Goal: Information Seeking & Learning: Learn about a topic

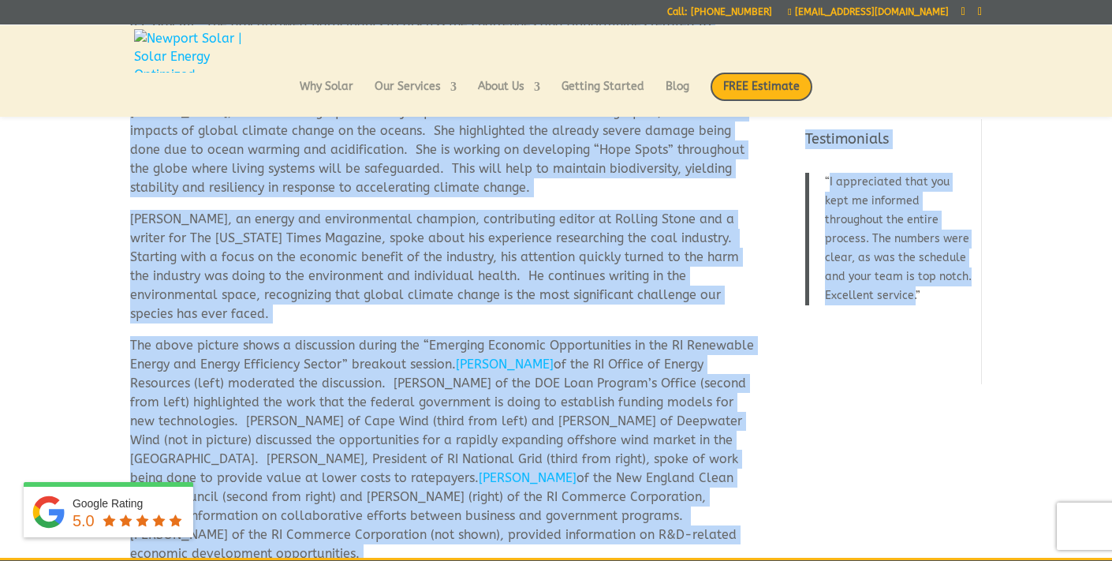
scroll to position [226, 0]
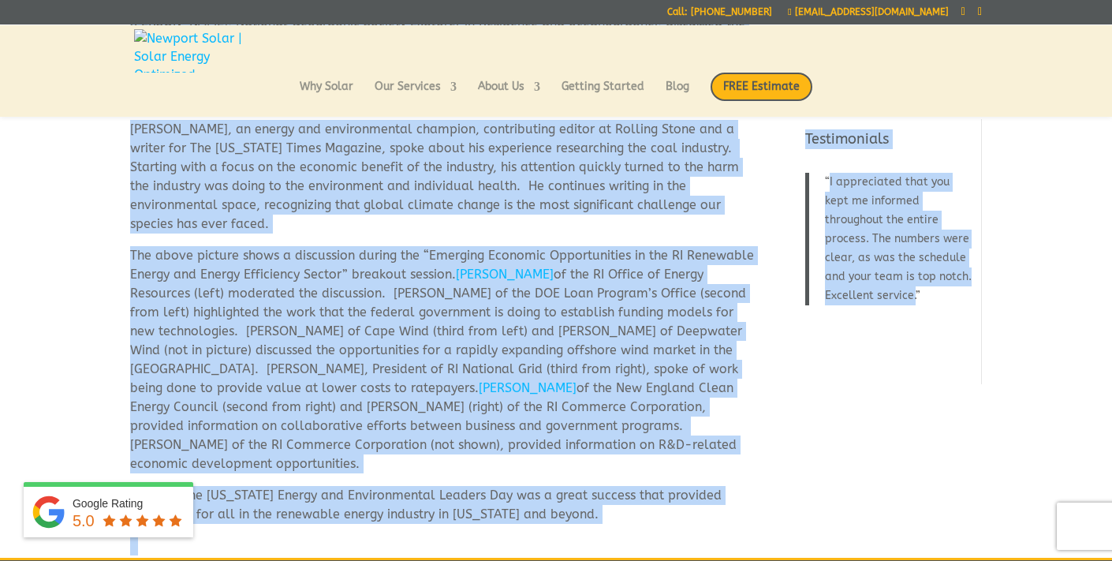
drag, startPoint x: 131, startPoint y: 184, endPoint x: 624, endPoint y: 500, distance: 585.7
click at [624, 500] on div "On Friday, September 5th, 2014 Senator Sheldon Whitehouse hosted the Rhode Isla…" at bounding box center [443, 230] width 627 height 650
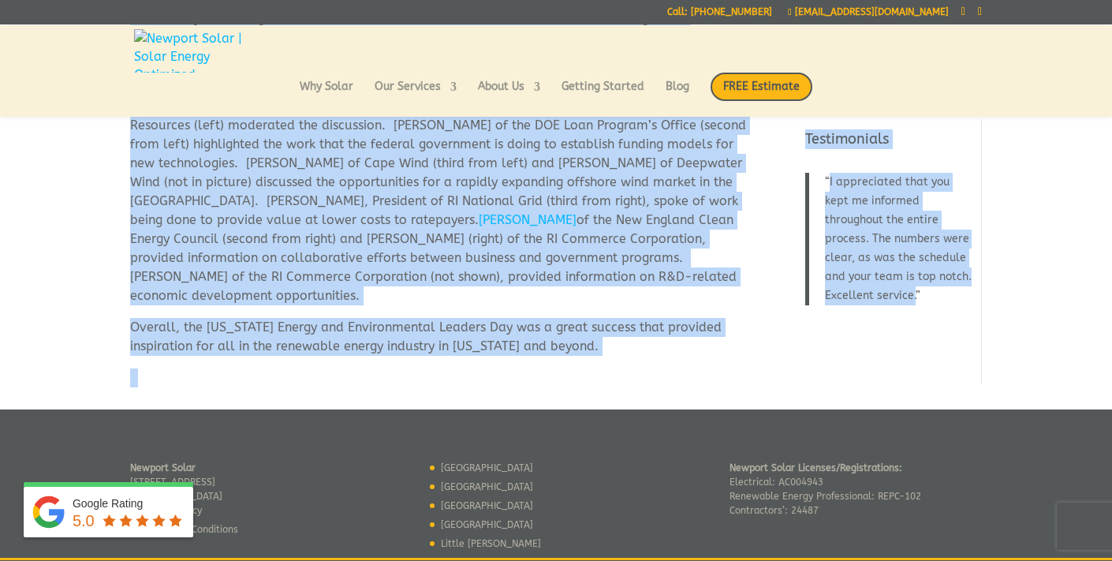
scroll to position [459, 0]
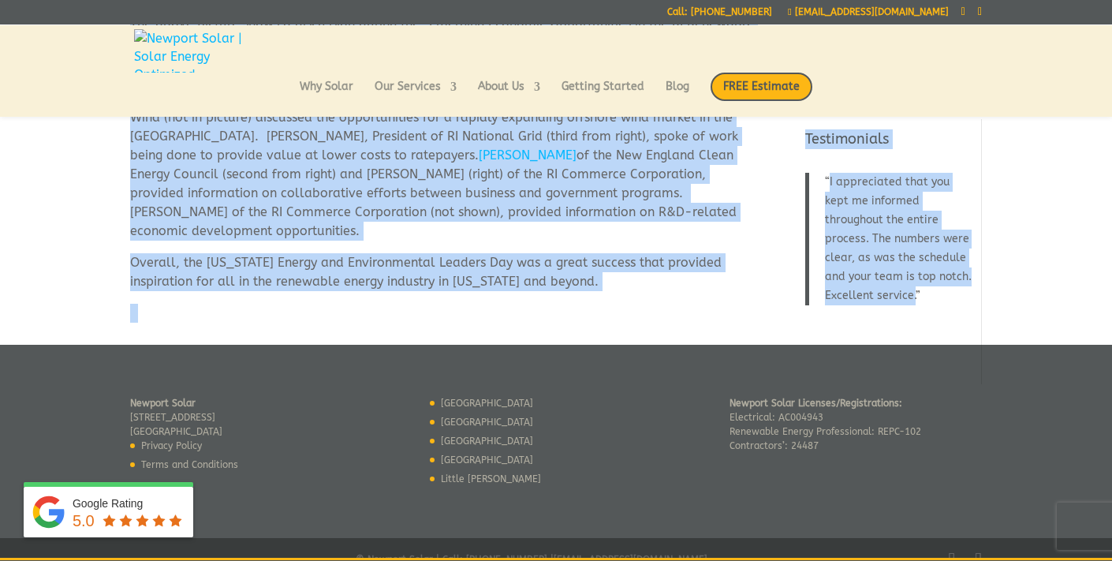
copy div "On Friday, September 5th, 2014 Senator Sheldon Whitehouse hosted the Rhode Isla…"
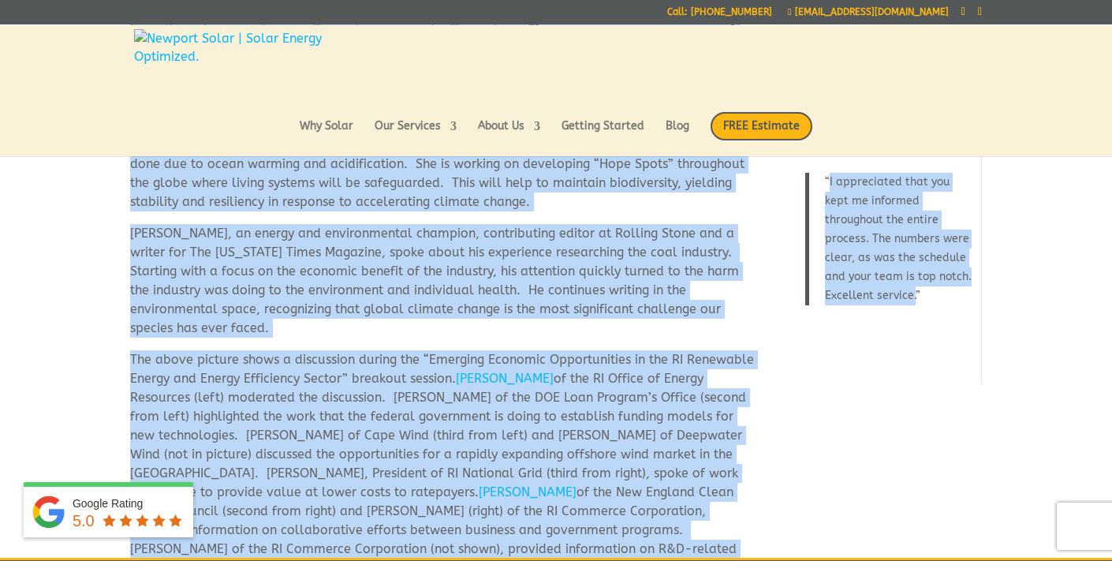
scroll to position [0, 0]
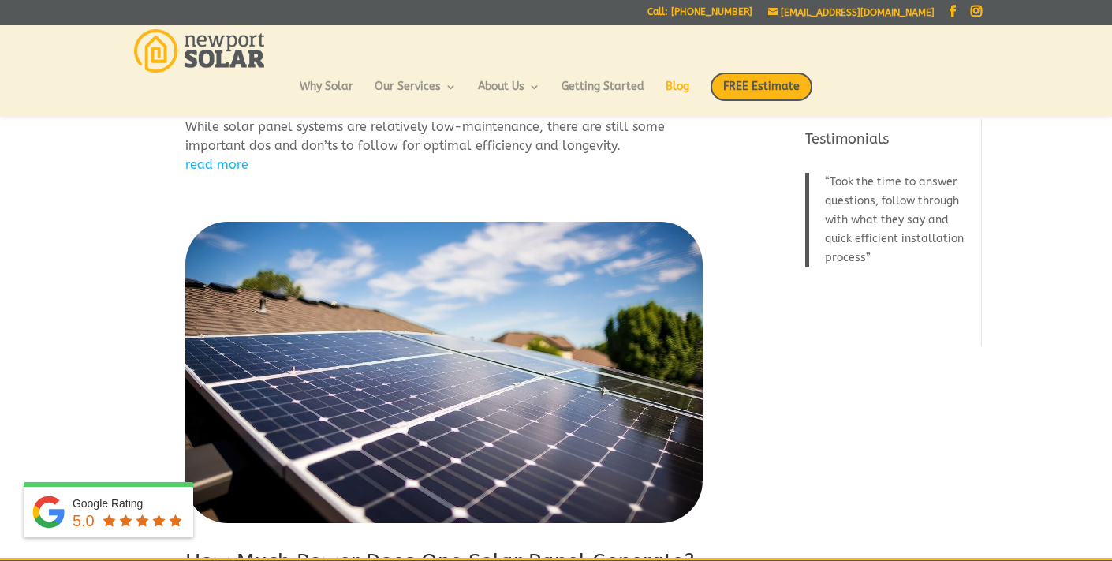
scroll to position [1935, 0]
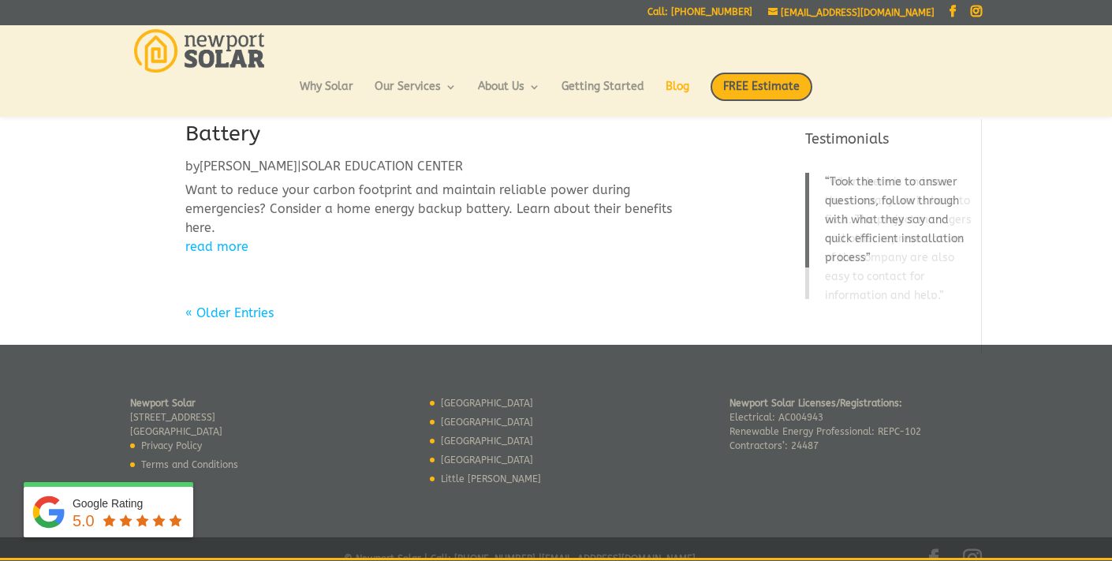
click at [252, 305] on link "« Older Entries" at bounding box center [229, 312] width 88 height 15
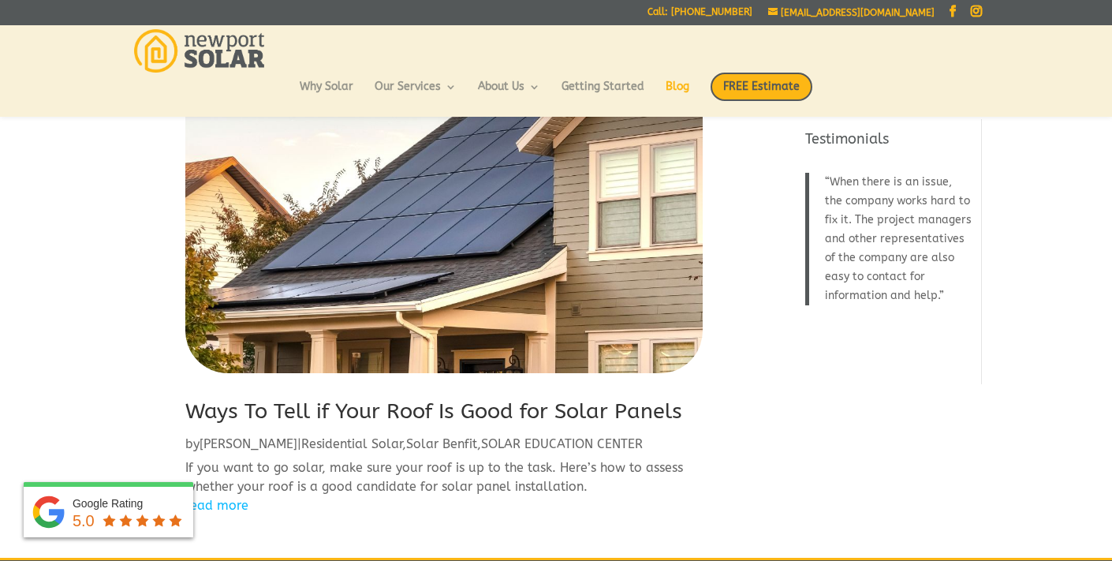
scroll to position [1938, 0]
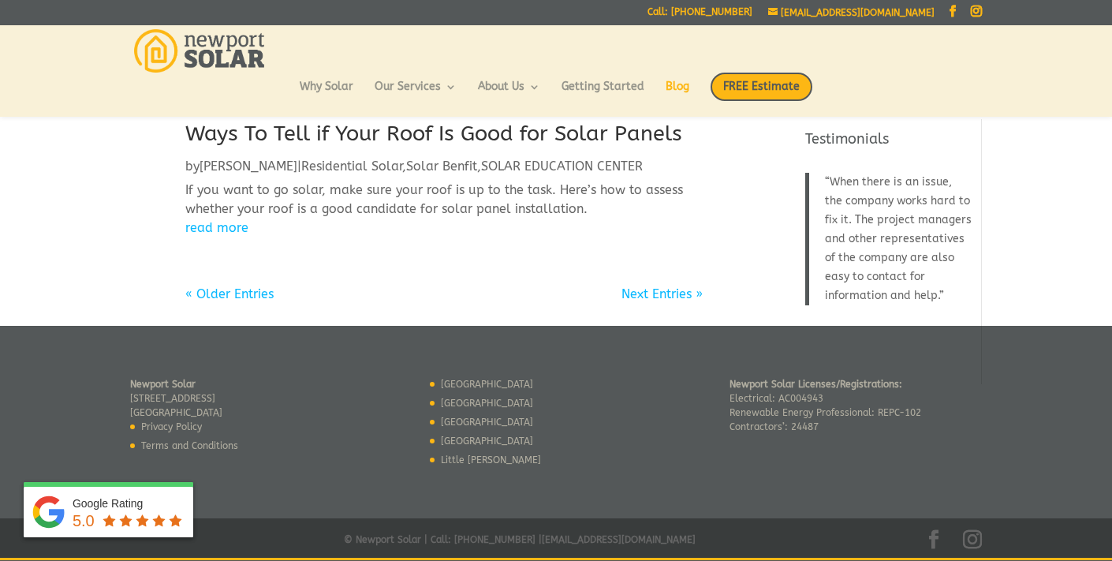
click at [223, 295] on link "« Older Entries" at bounding box center [229, 293] width 88 height 15
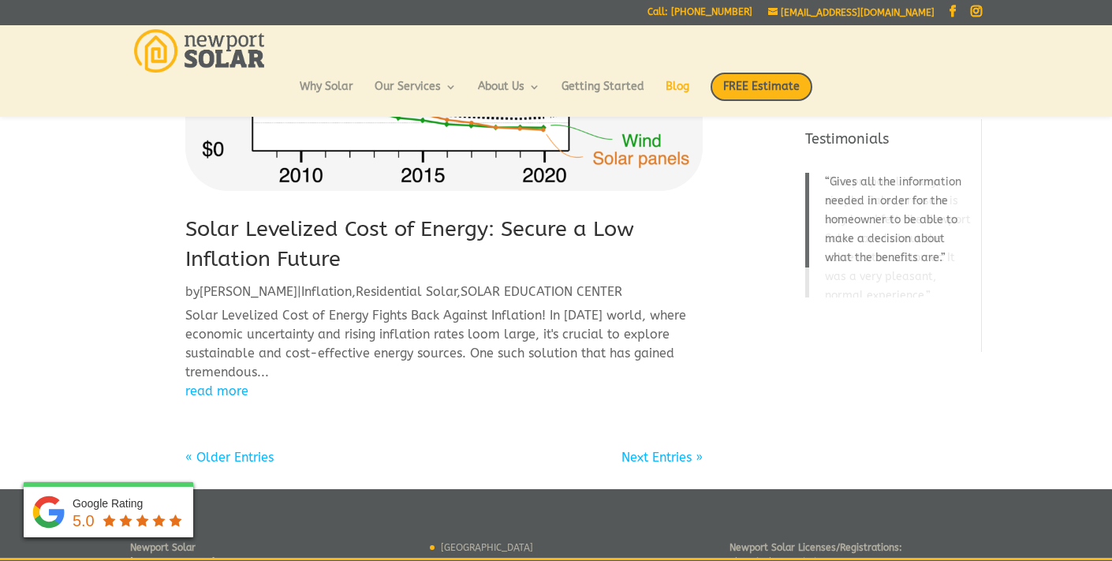
scroll to position [2073, 0]
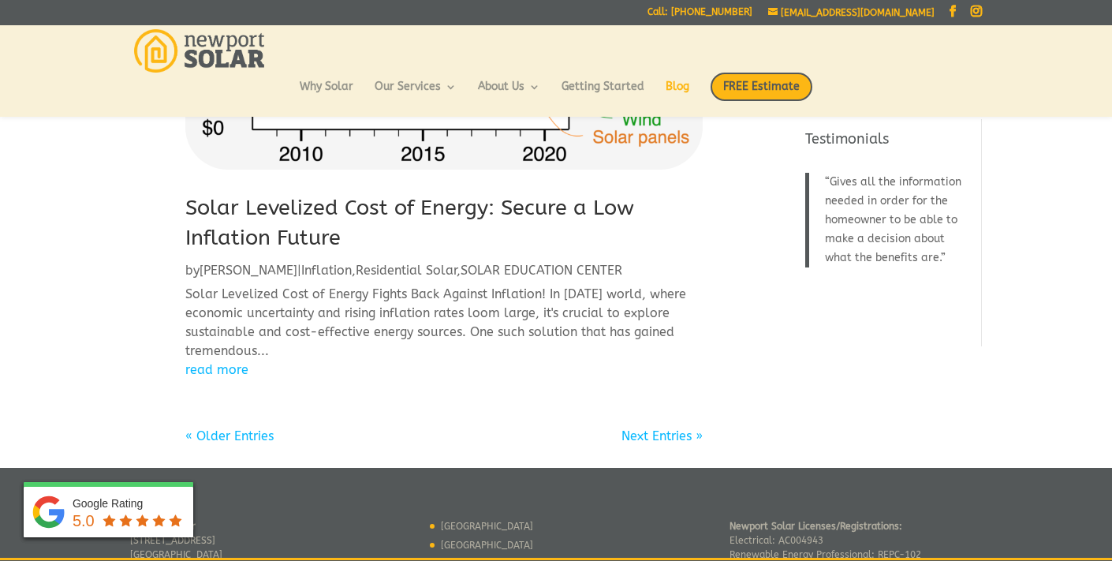
click at [246, 428] on link "« Older Entries" at bounding box center [229, 435] width 88 height 15
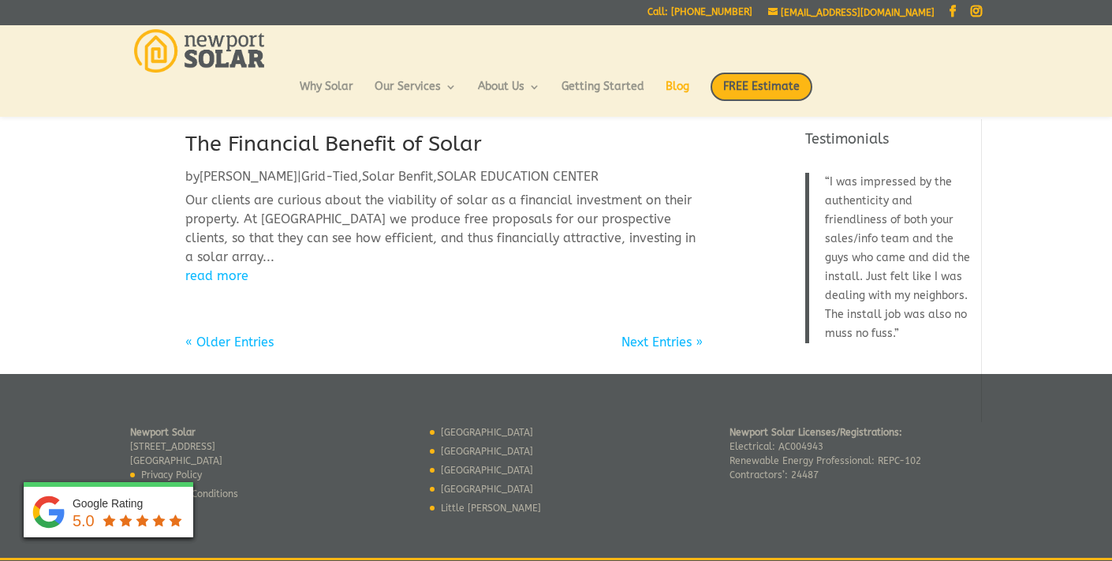
scroll to position [1872, 0]
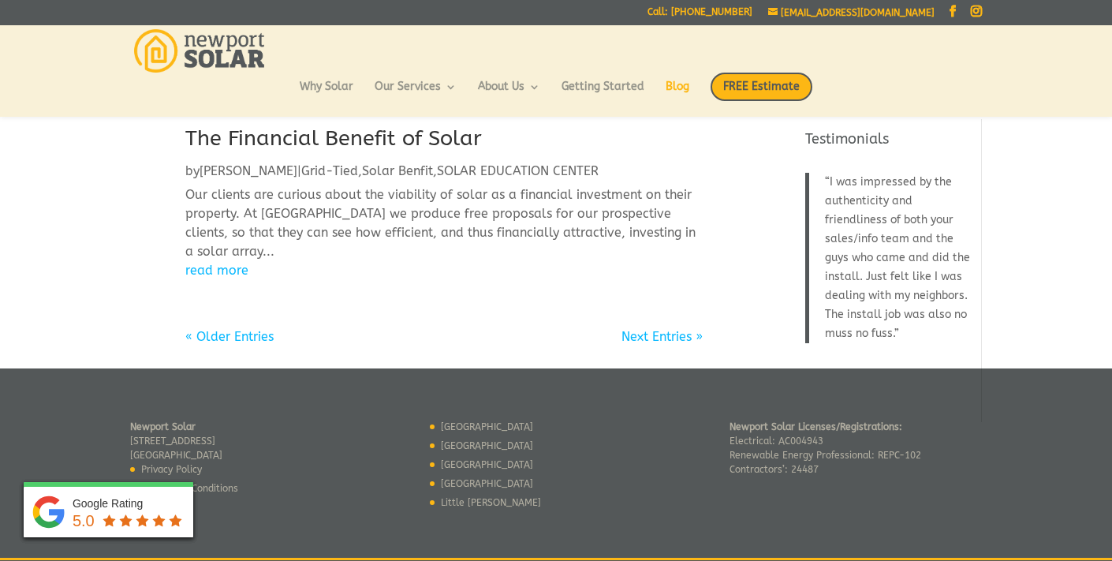
click at [256, 335] on link "« Older Entries" at bounding box center [229, 336] width 88 height 15
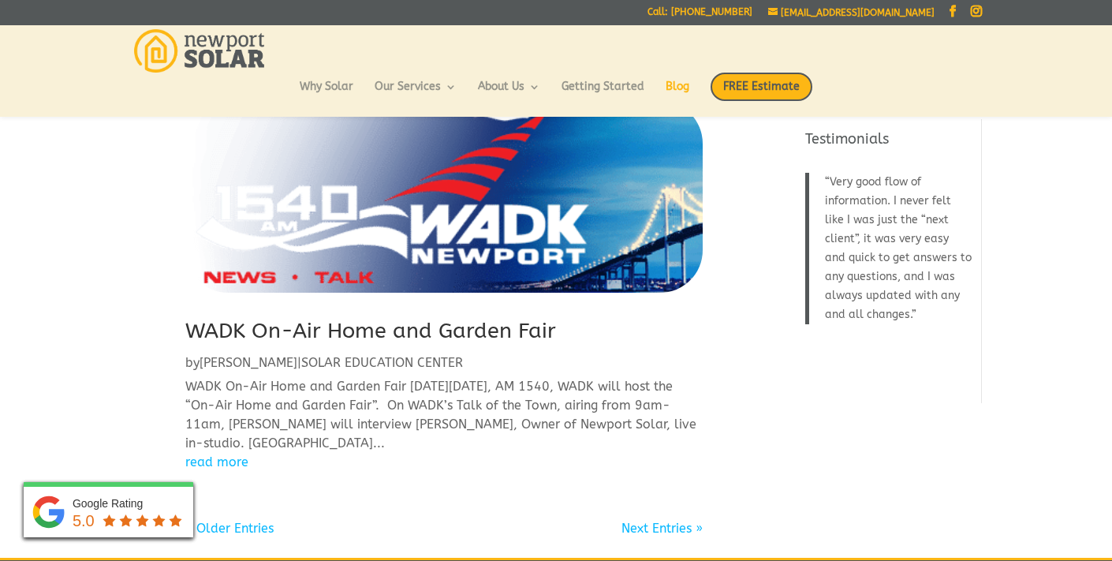
scroll to position [1544, 0]
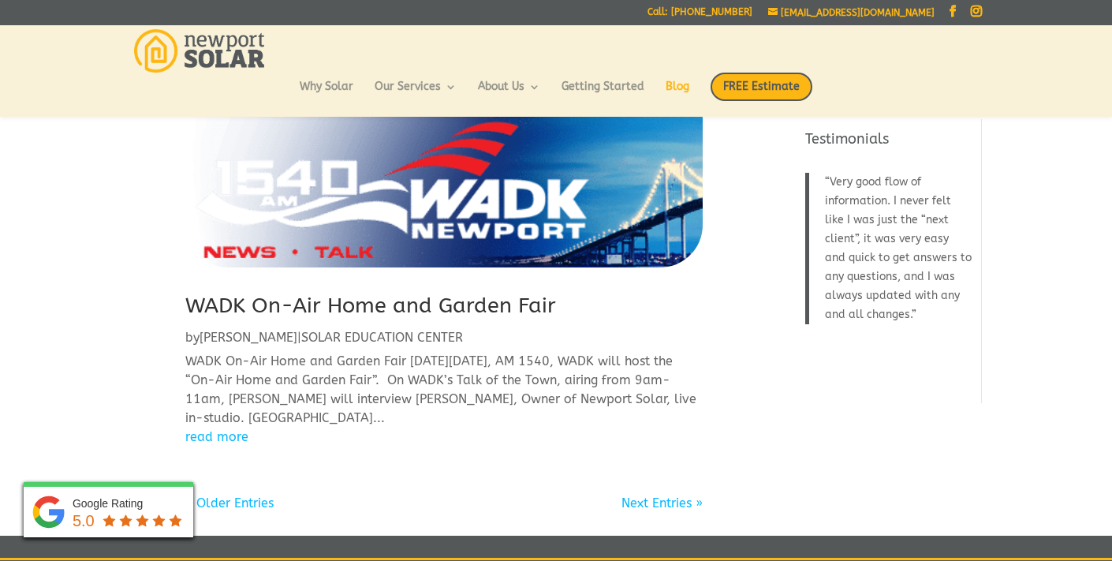
click at [226, 495] on link "« Older Entries" at bounding box center [229, 502] width 88 height 15
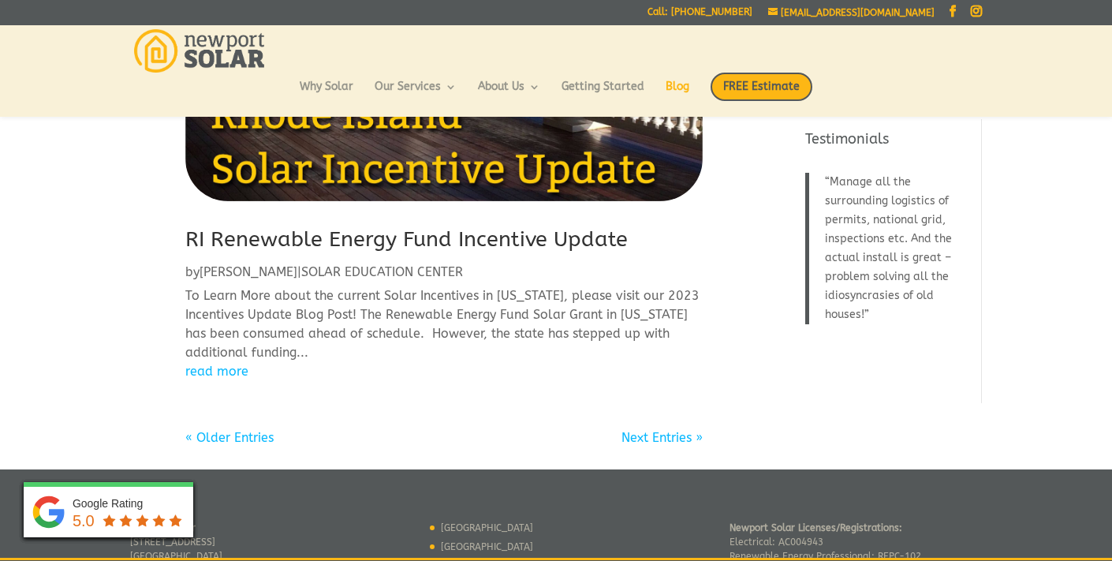
scroll to position [1618, 0]
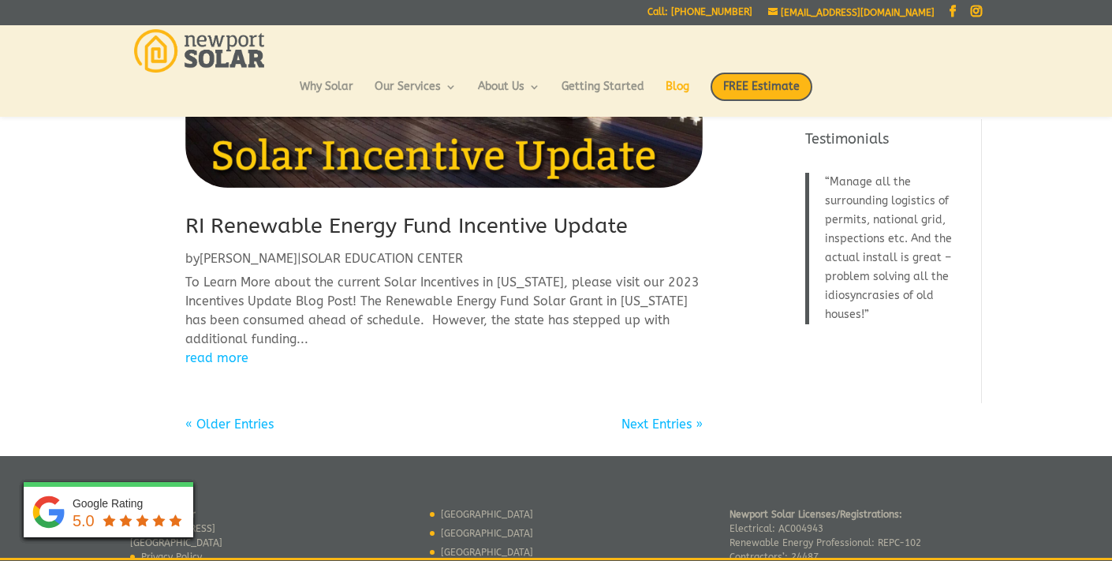
click at [244, 422] on link "« Older Entries" at bounding box center [229, 423] width 88 height 15
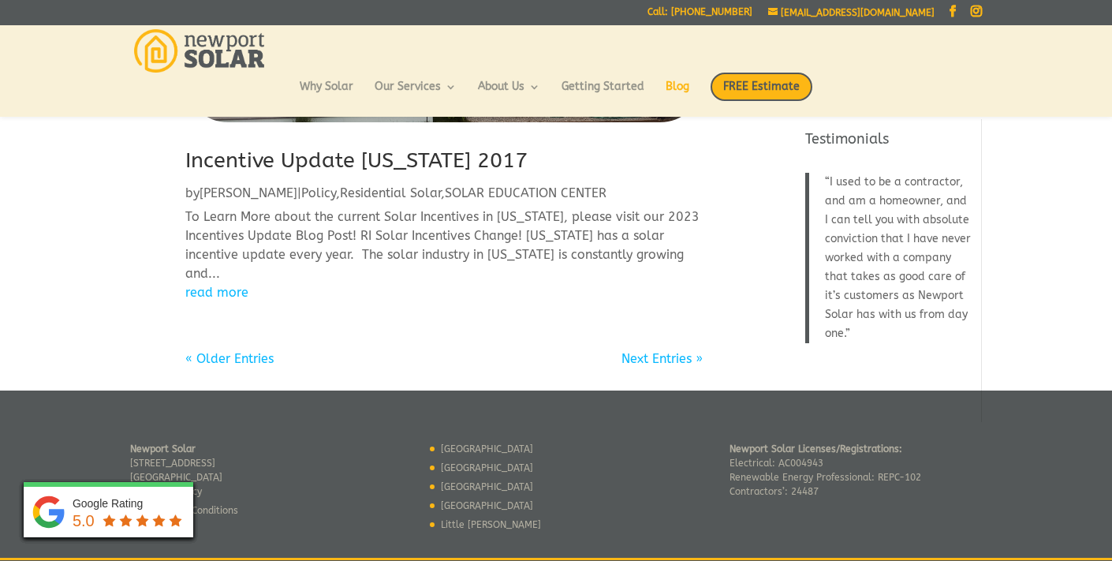
scroll to position [1939, 0]
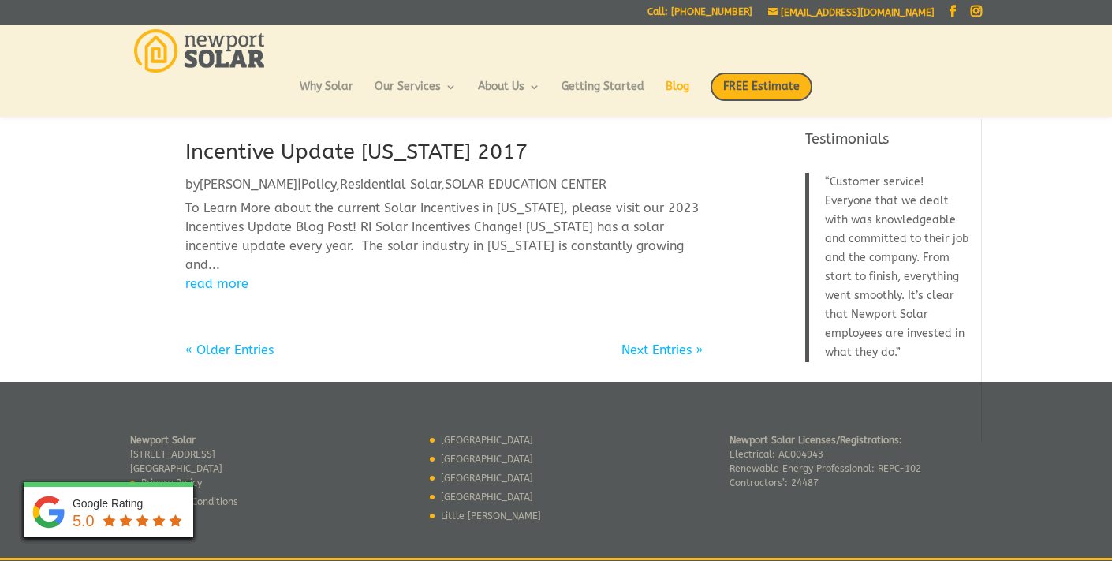
click at [259, 349] on link "« Older Entries" at bounding box center [229, 349] width 88 height 15
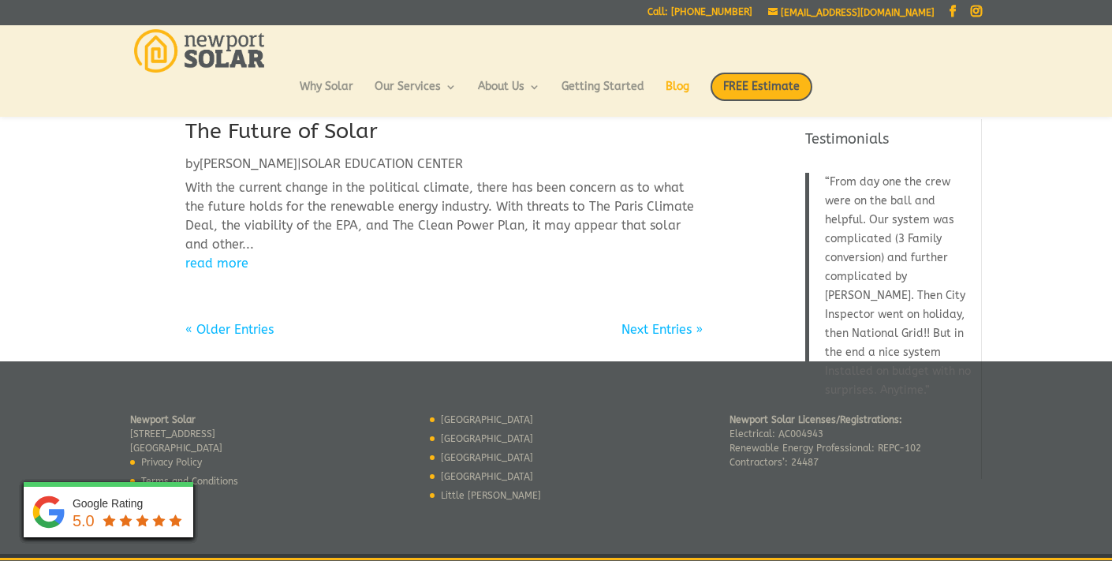
scroll to position [1741, 0]
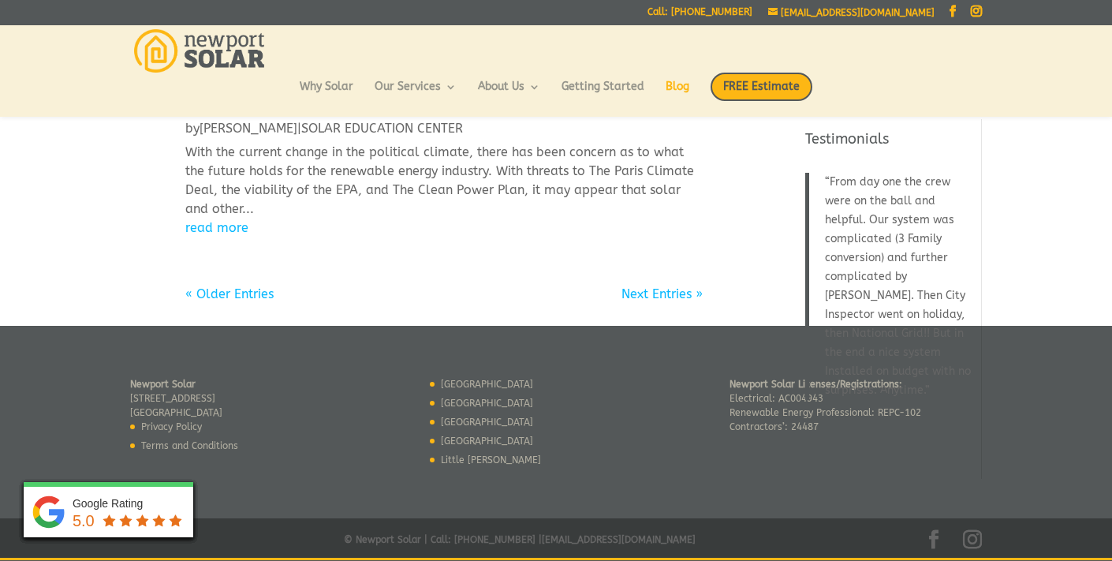
click at [253, 295] on link "« Older Entries" at bounding box center [229, 293] width 88 height 15
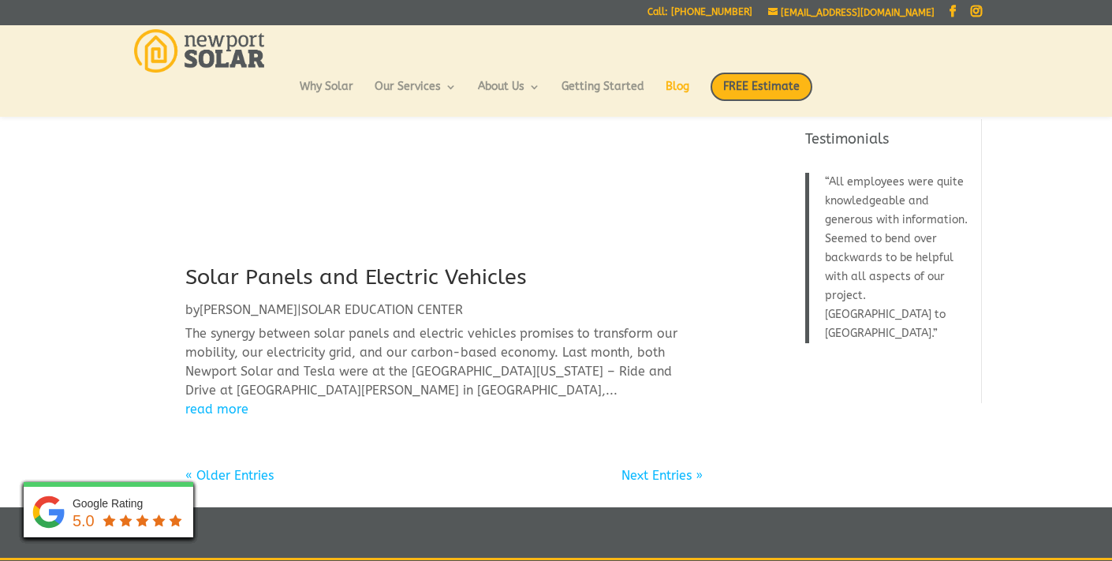
scroll to position [1417, 0]
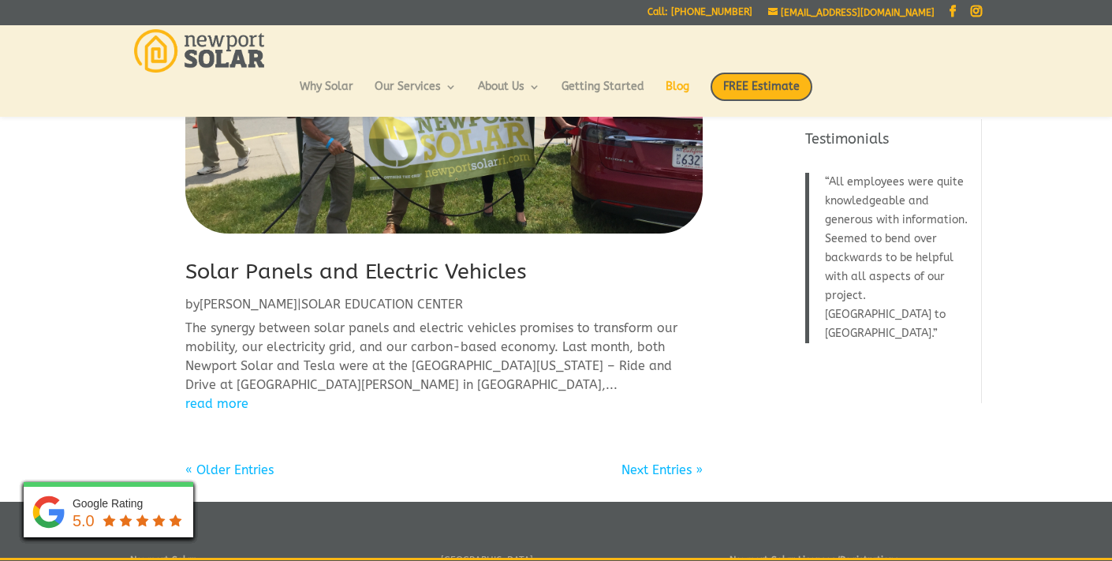
click at [219, 467] on link "« Older Entries" at bounding box center [229, 469] width 88 height 15
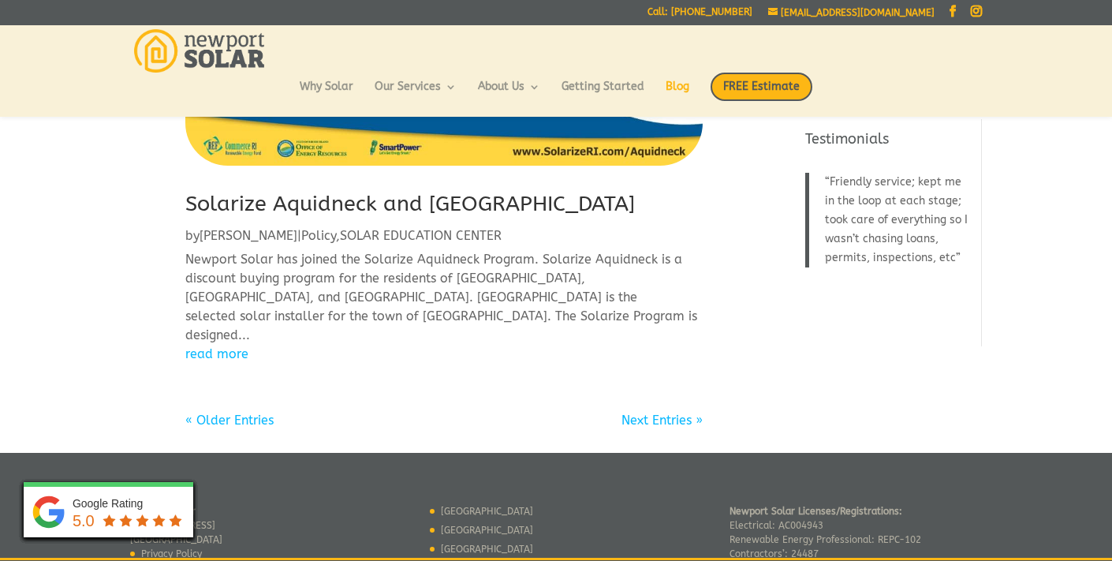
scroll to position [1963, 0]
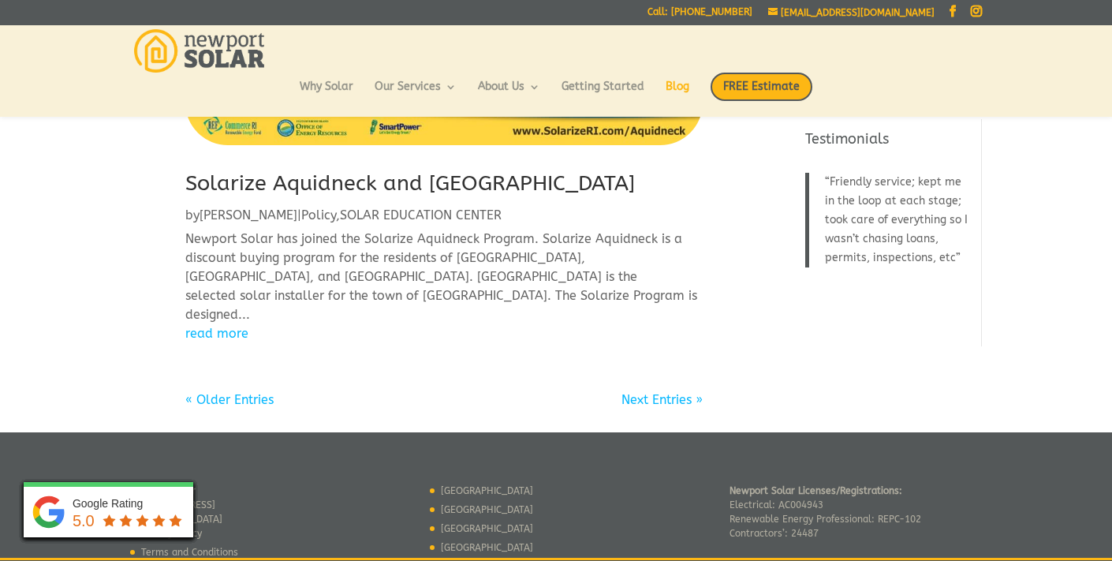
click at [233, 392] on link "« Older Entries" at bounding box center [229, 399] width 88 height 15
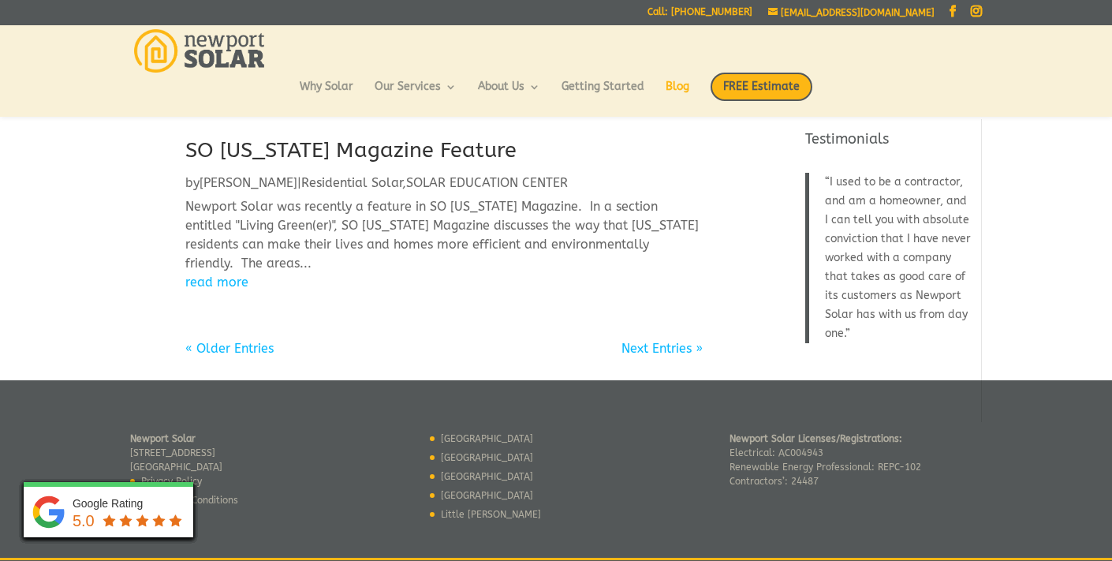
scroll to position [1519, 0]
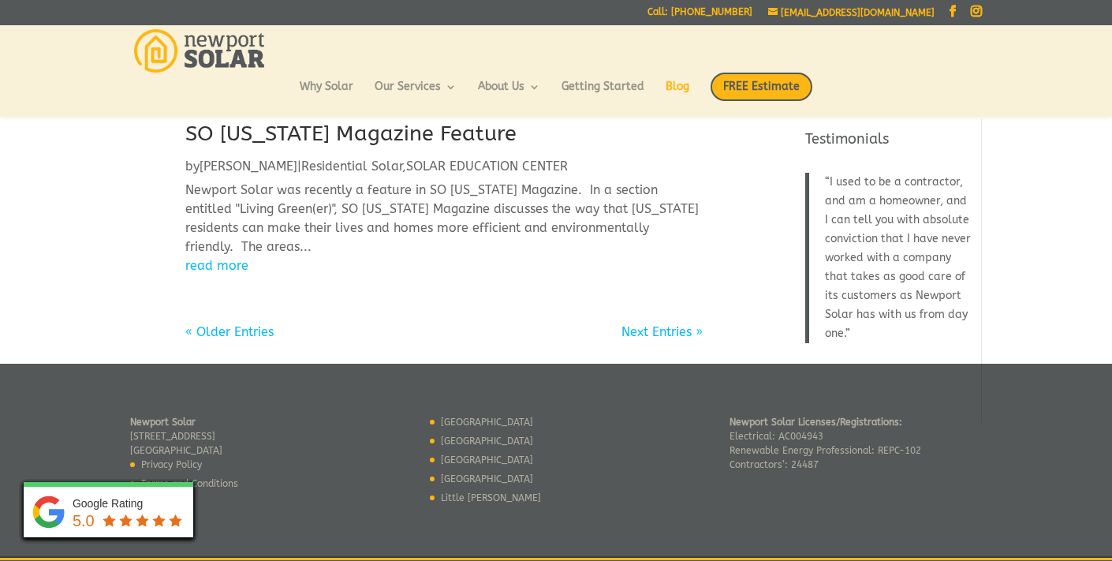
click at [247, 330] on link "« Older Entries" at bounding box center [229, 331] width 88 height 15
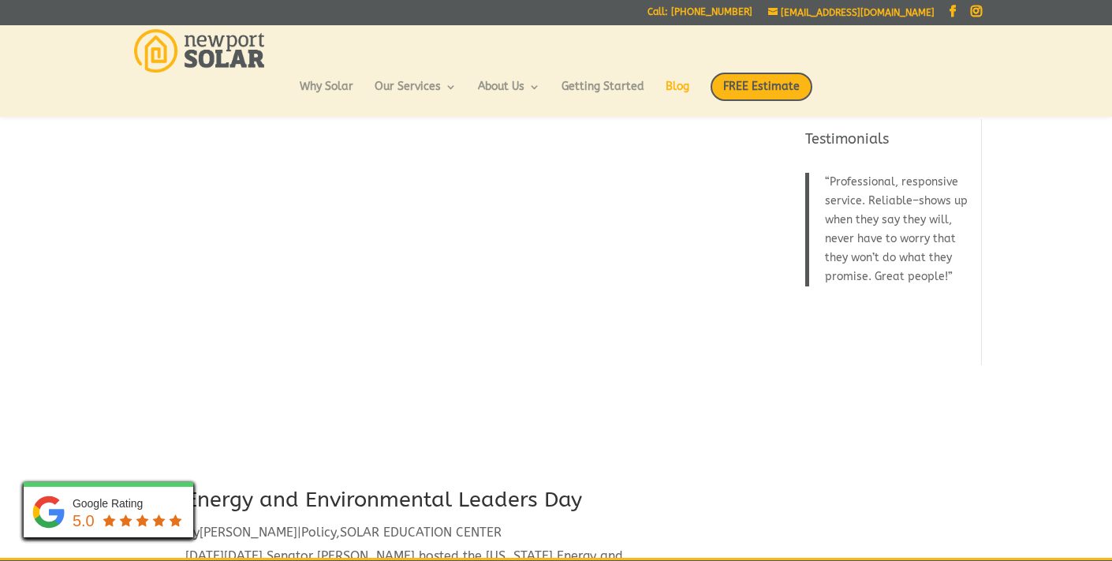
scroll to position [1275, 0]
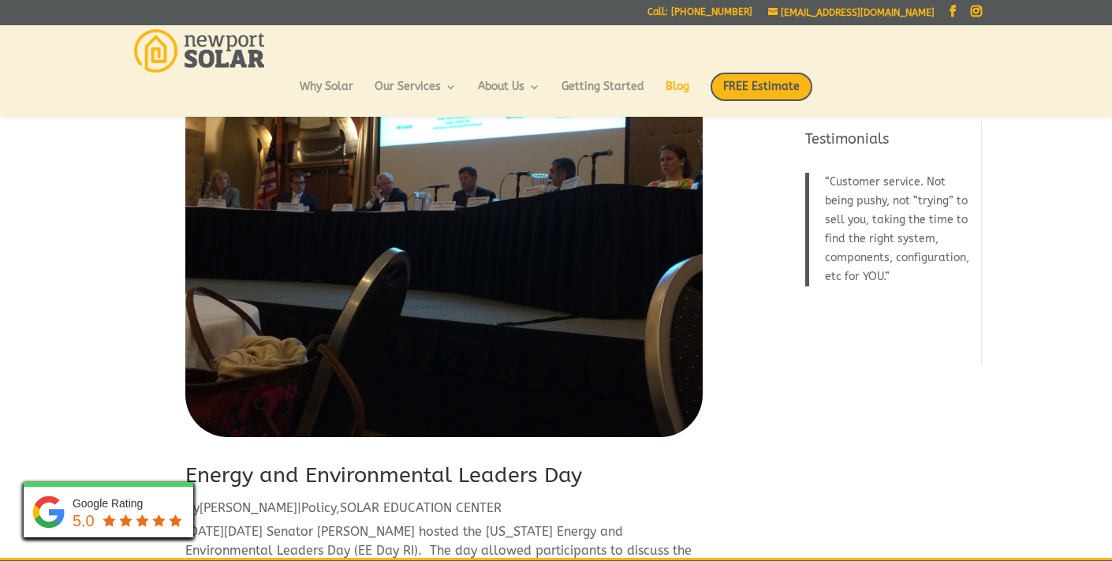
click at [354, 476] on link "Energy and Environmental Leaders Day" at bounding box center [383, 474] width 397 height 25
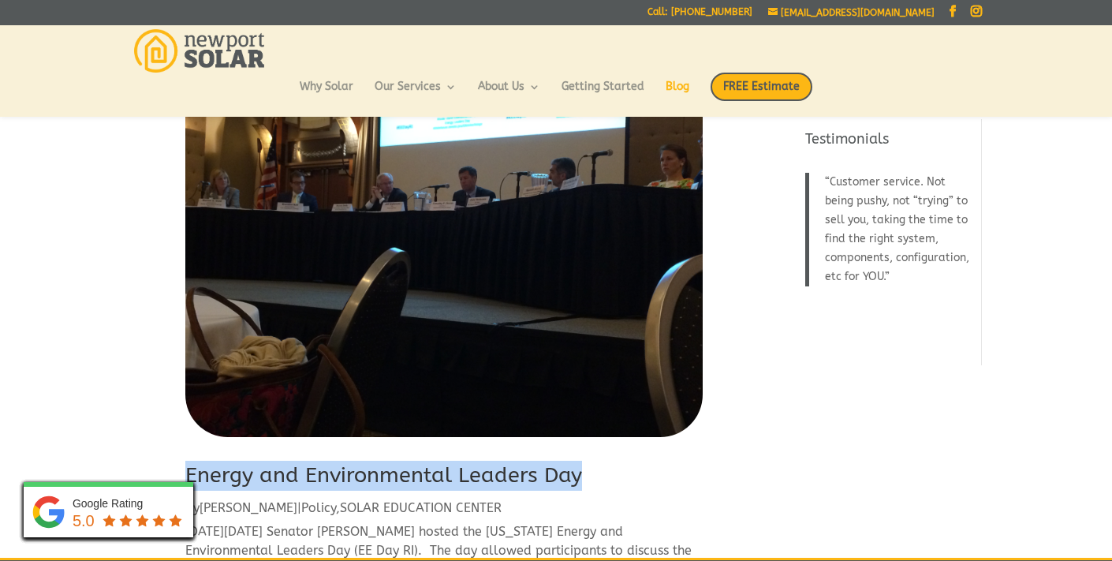
drag, startPoint x: 584, startPoint y: 481, endPoint x: 188, endPoint y: 462, distance: 396.4
click at [188, 462] on h2 "Energy and Environmental Leaders Day" at bounding box center [443, 480] width 517 height 38
copy link "Energy and Environmental Leaders Day"
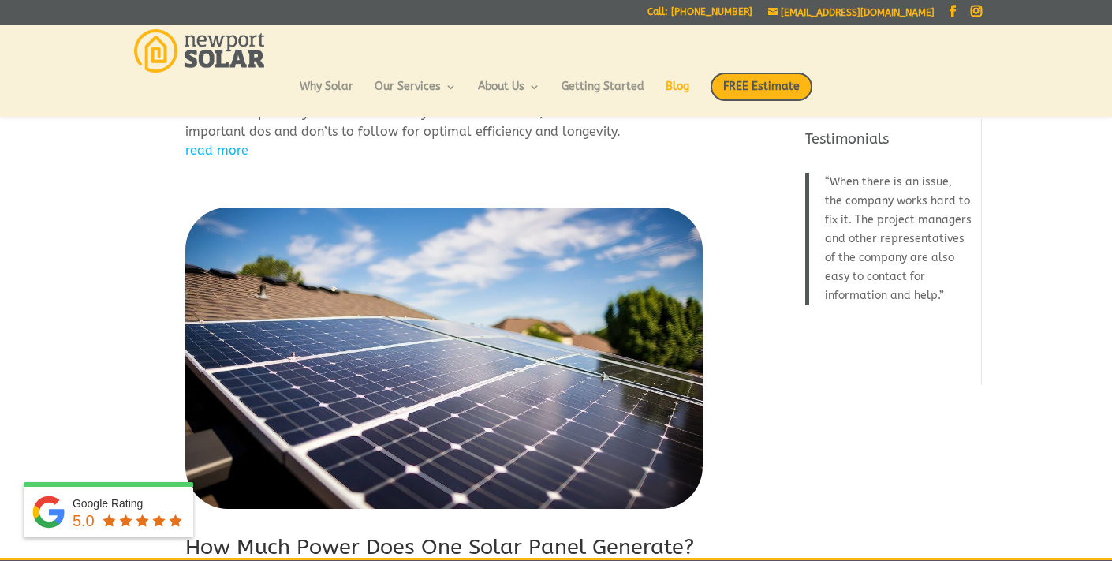
scroll to position [1935, 0]
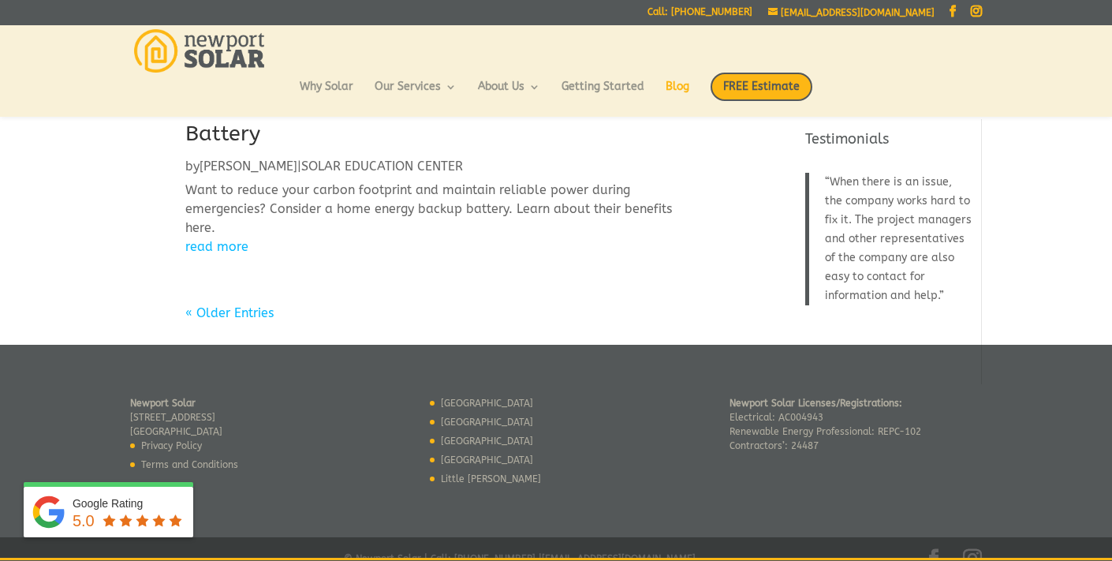
click at [243, 305] on link "« Older Entries" at bounding box center [229, 312] width 88 height 15
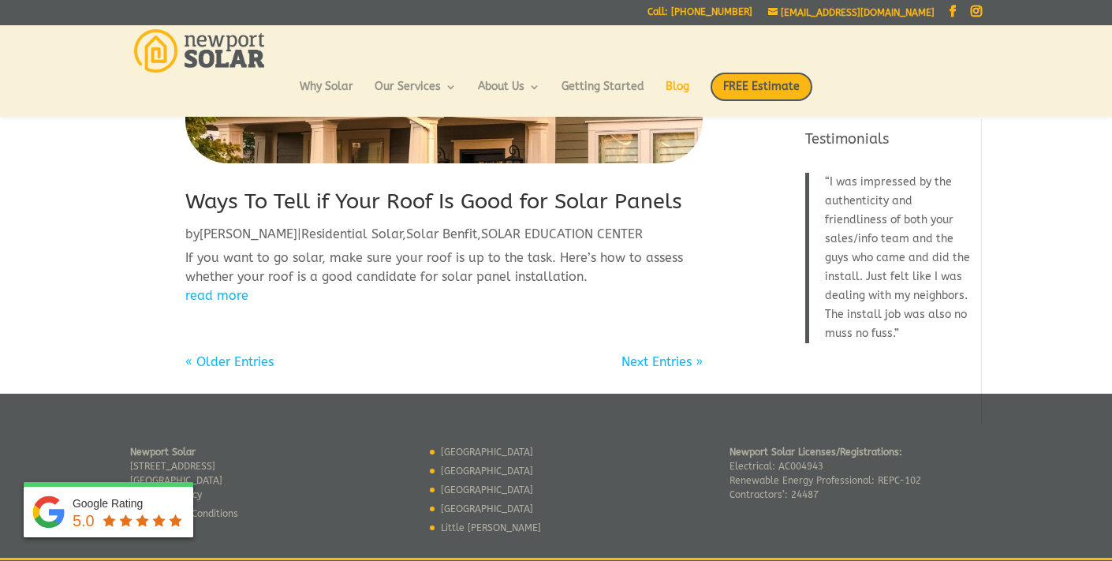
scroll to position [1938, 0]
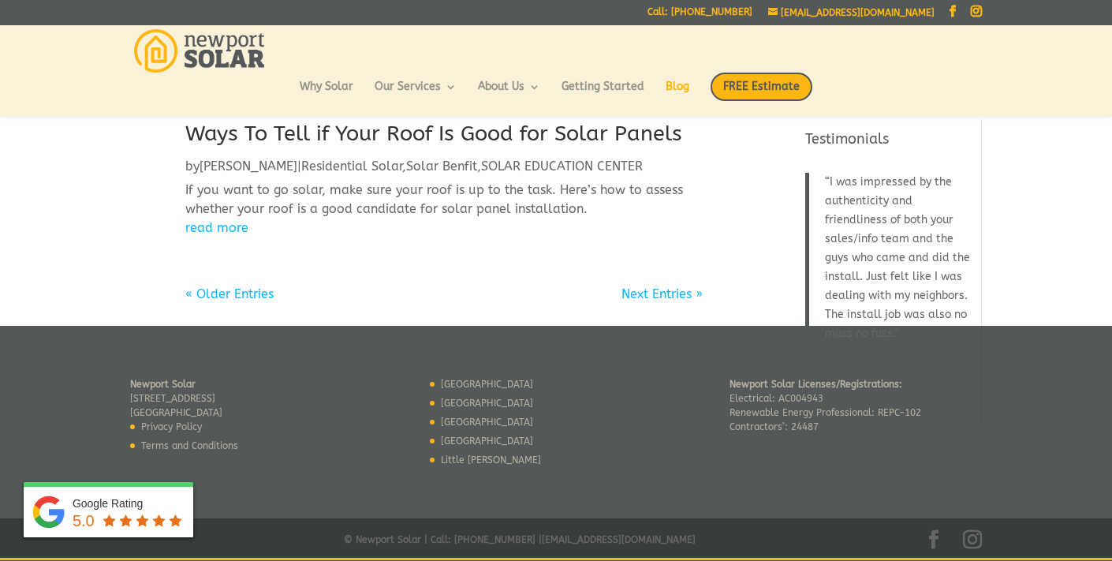
click at [225, 293] on link "« Older Entries" at bounding box center [229, 293] width 88 height 15
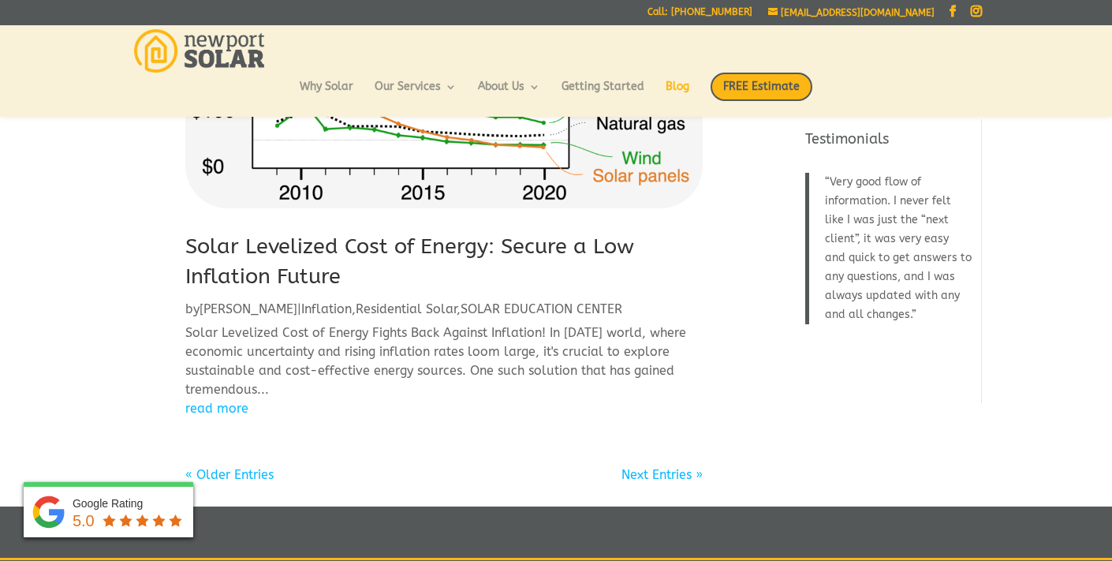
scroll to position [2046, 0]
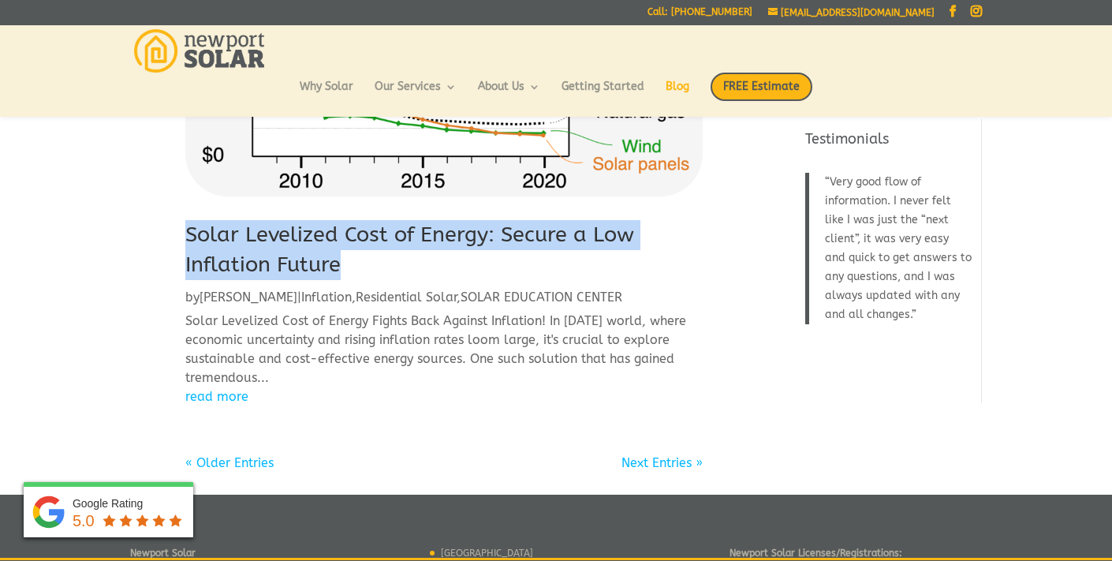
drag, startPoint x: 342, startPoint y: 207, endPoint x: 186, endPoint y: 181, distance: 158.3
click at [186, 220] on h2 "Solar Levelized Cost of Energy: Secure a Low Inflation Future" at bounding box center [443, 254] width 517 height 68
copy link "Solar Levelized Cost of Energy: Secure a Low Inflation Future"
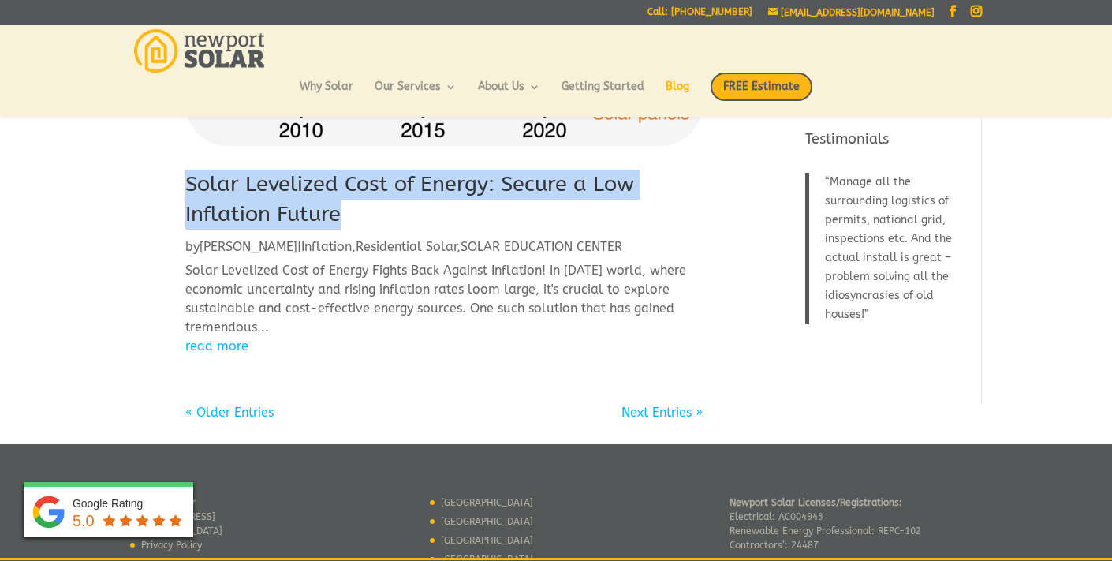
scroll to position [2158, 0]
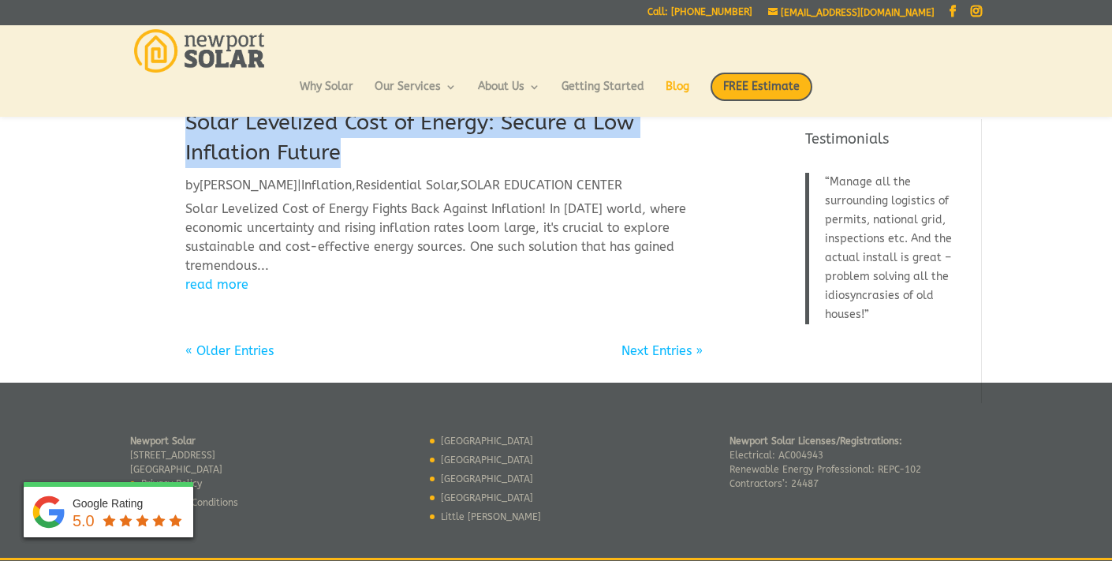
click at [244, 343] on link "« Older Entries" at bounding box center [229, 350] width 88 height 15
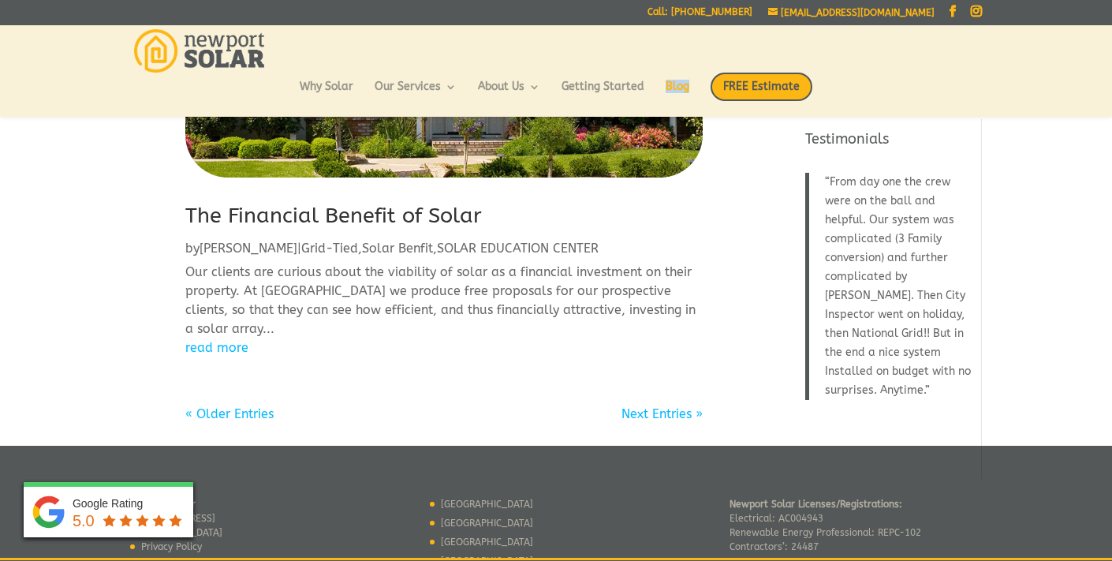
scroll to position [1798, 0]
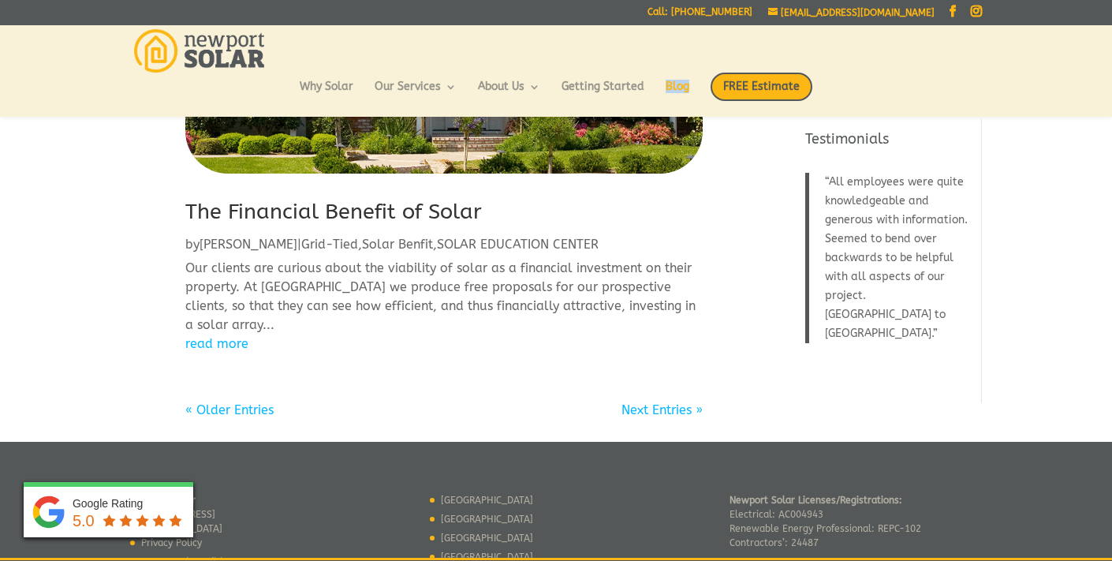
click at [224, 405] on link "« Older Entries" at bounding box center [229, 409] width 88 height 15
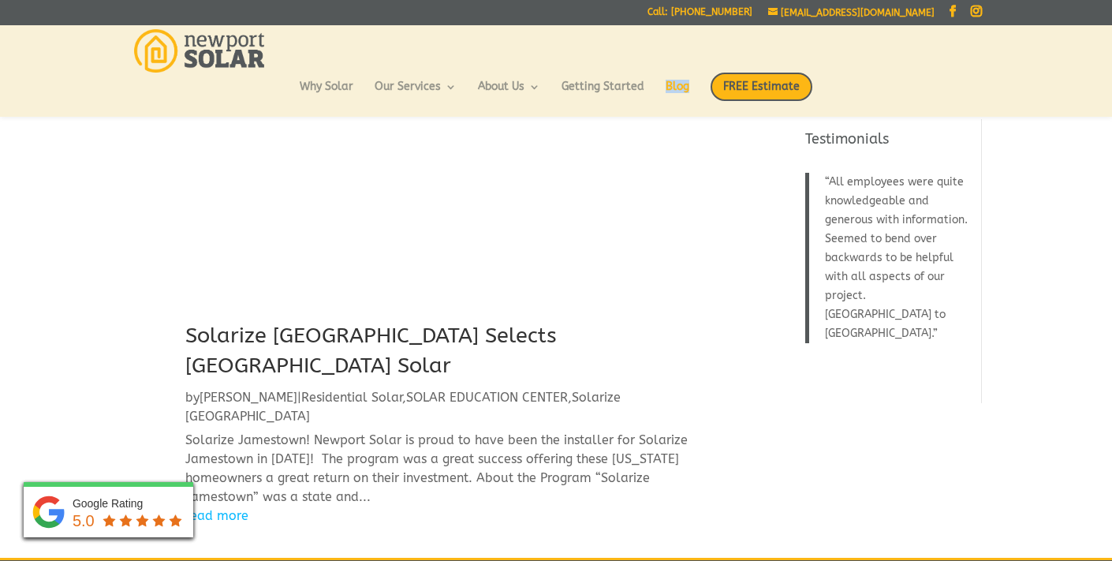
scroll to position [612, 0]
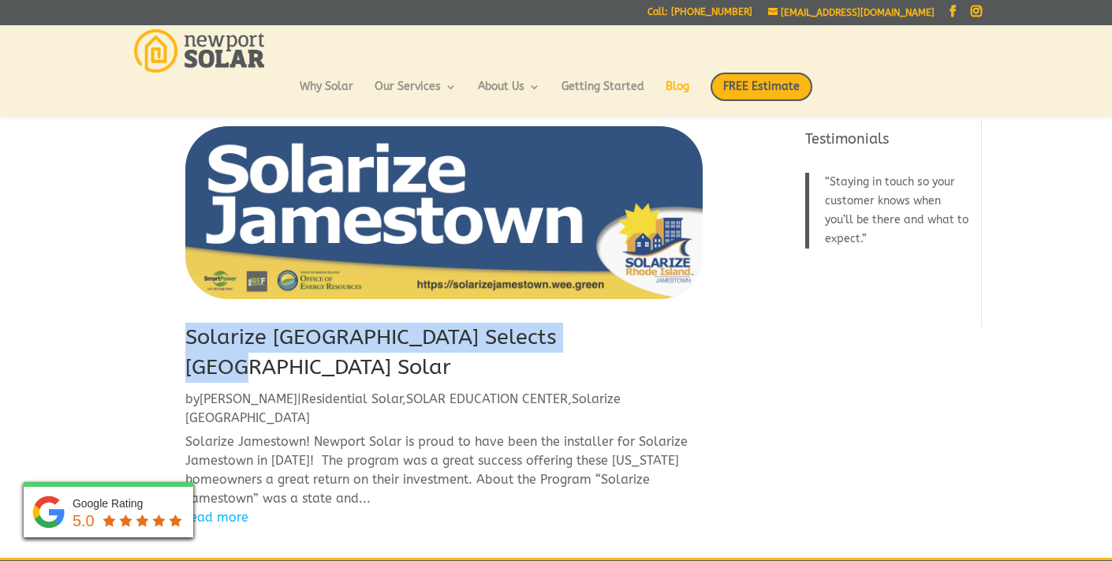
drag, startPoint x: 636, startPoint y: 331, endPoint x: 185, endPoint y: 333, distance: 450.4
click at [185, 333] on h2 "Solarize Jamestown Selects Newport Solar" at bounding box center [443, 357] width 517 height 68
copy link "Solarize Jamestown Selects Newport Solar"
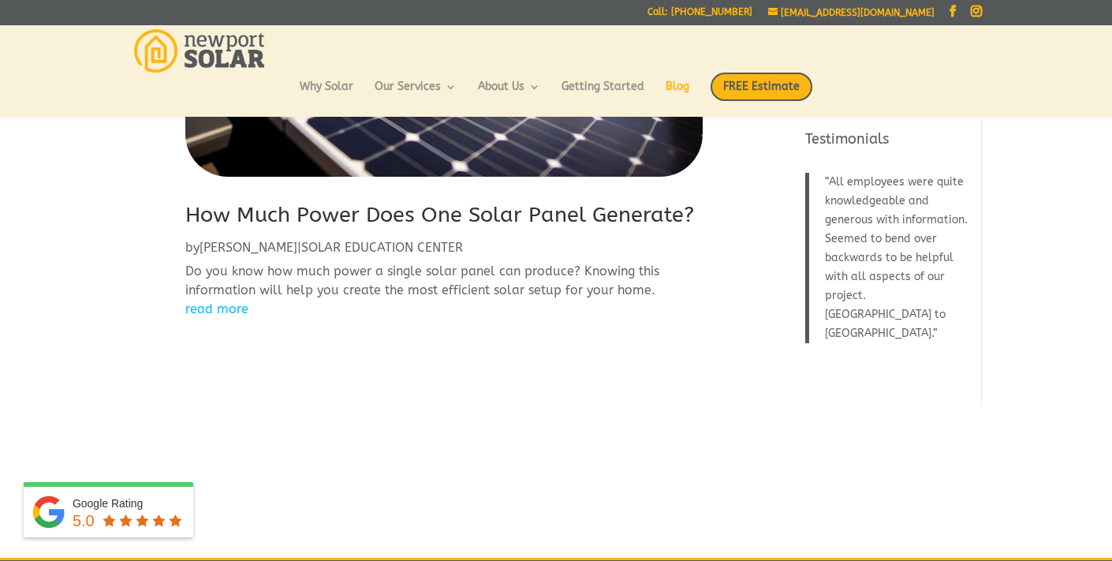
scroll to position [1935, 0]
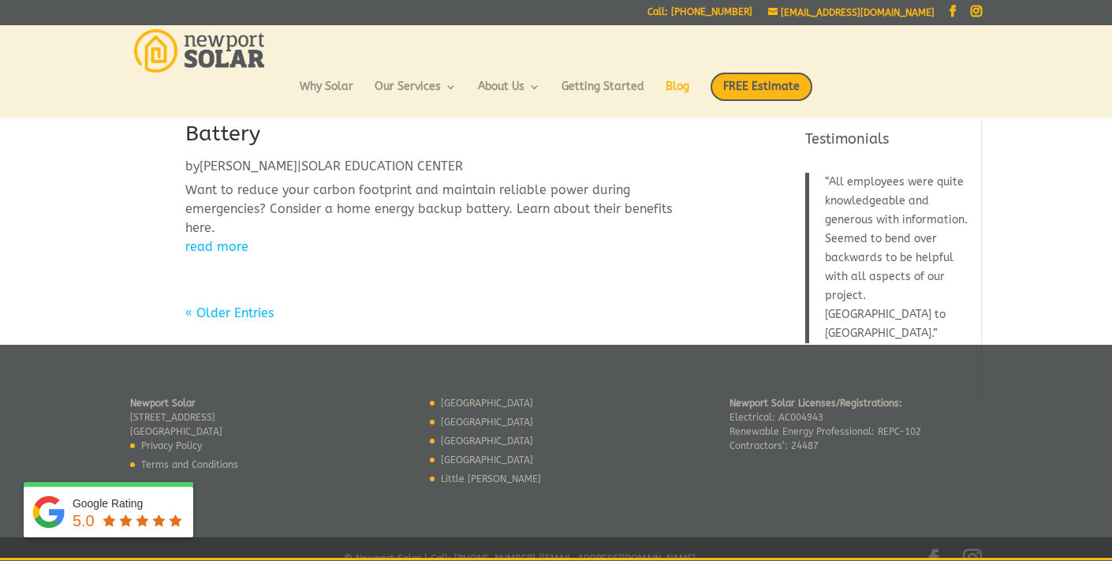
click at [243, 305] on link "« Older Entries" at bounding box center [229, 312] width 88 height 15
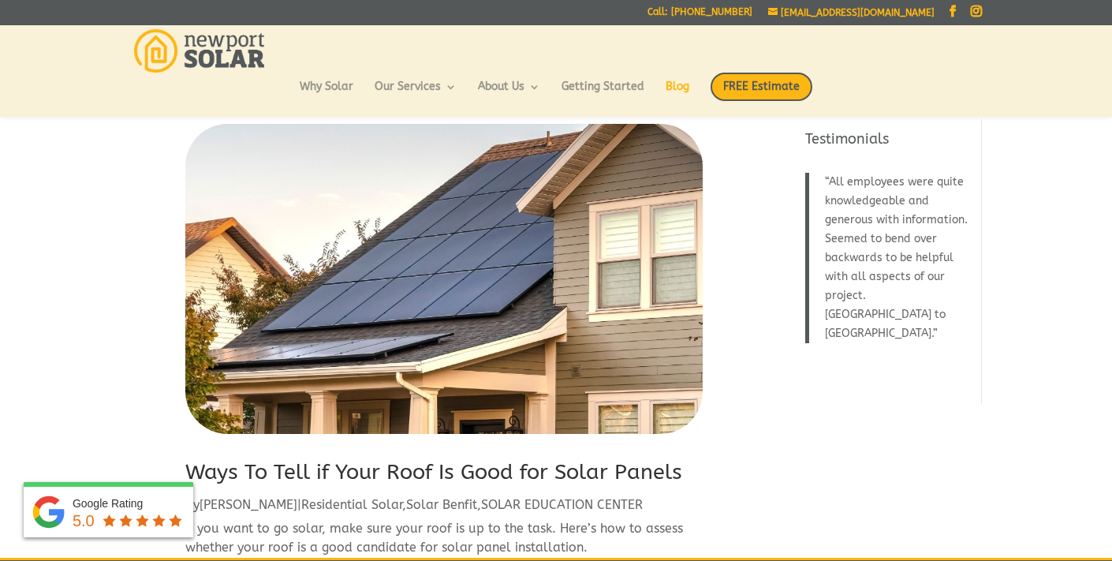
scroll to position [1938, 0]
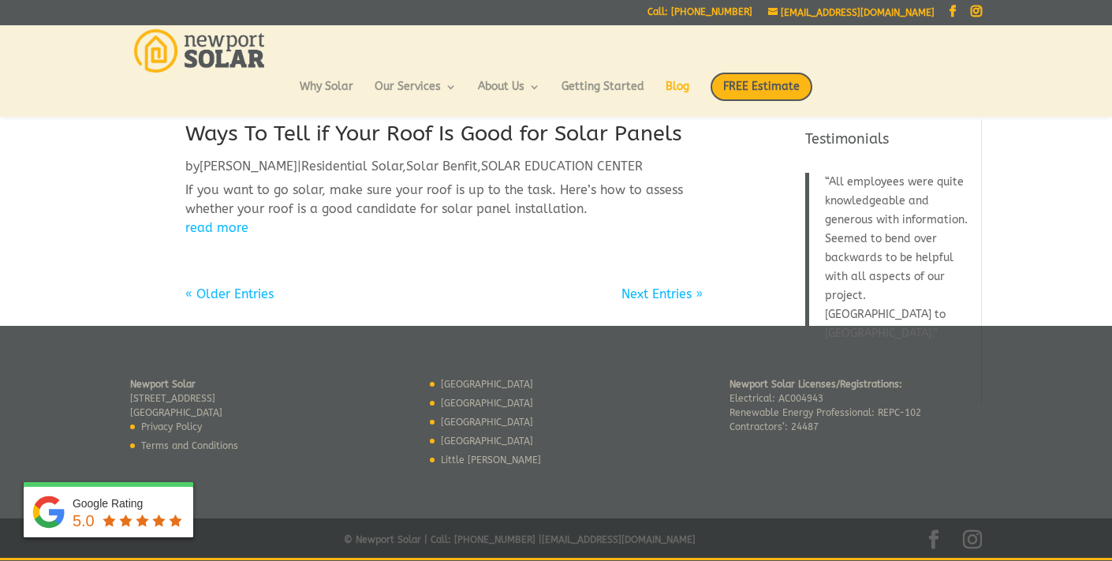
click at [235, 299] on link "« Older Entries" at bounding box center [229, 293] width 88 height 15
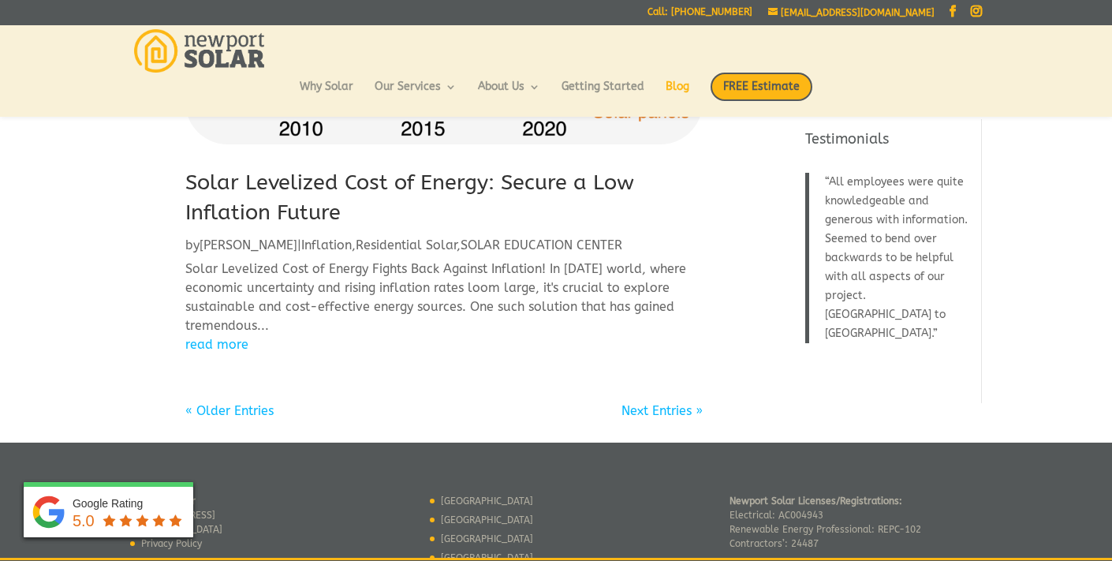
scroll to position [2158, 0]
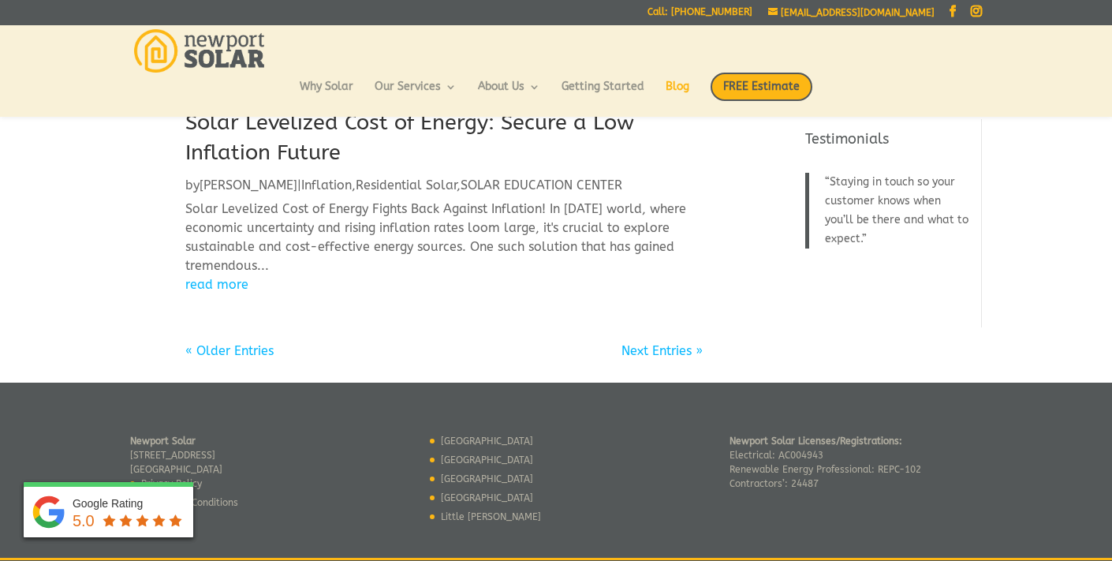
click at [235, 343] on link "« Older Entries" at bounding box center [229, 350] width 88 height 15
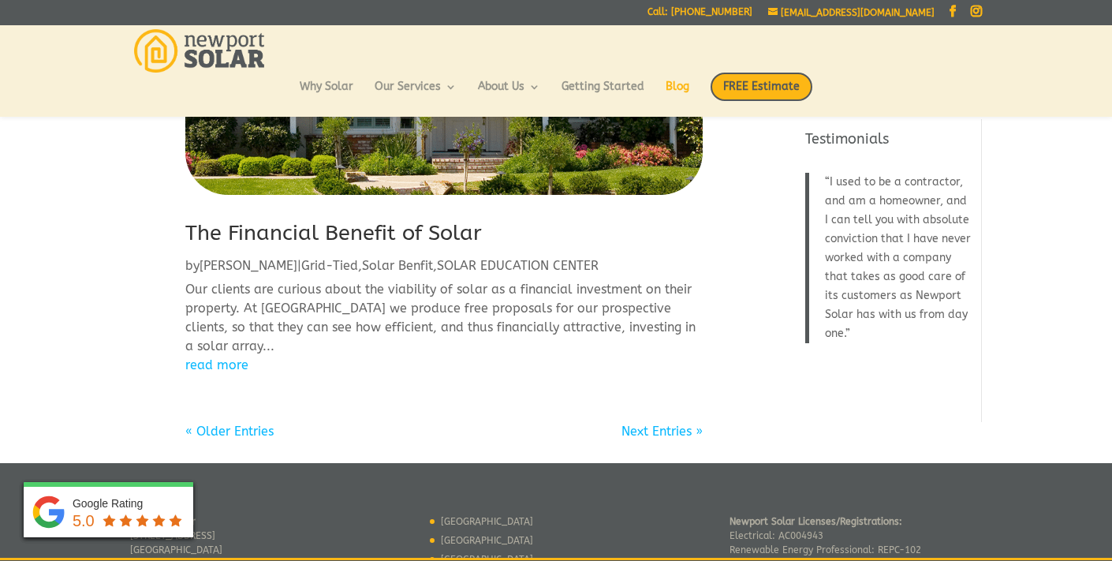
scroll to position [1778, 0]
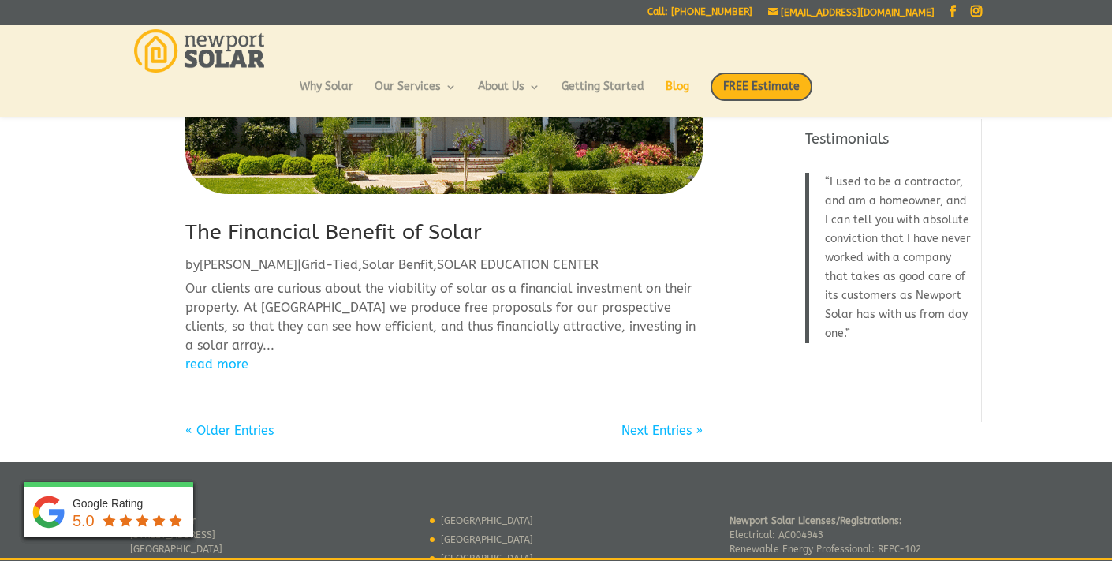
click at [262, 431] on link "« Older Entries" at bounding box center [229, 430] width 88 height 15
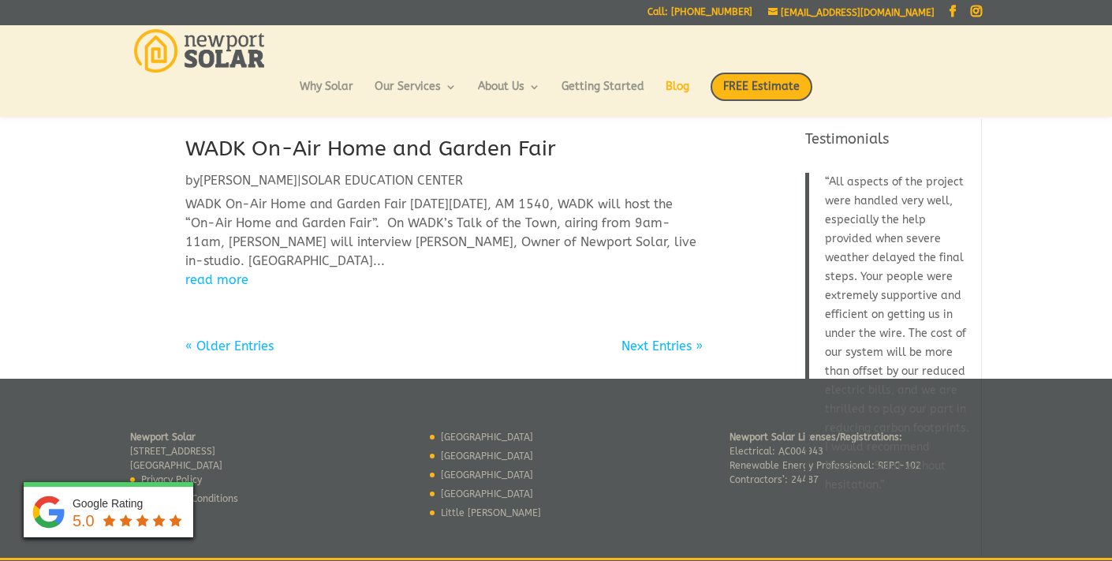
scroll to position [1704, 0]
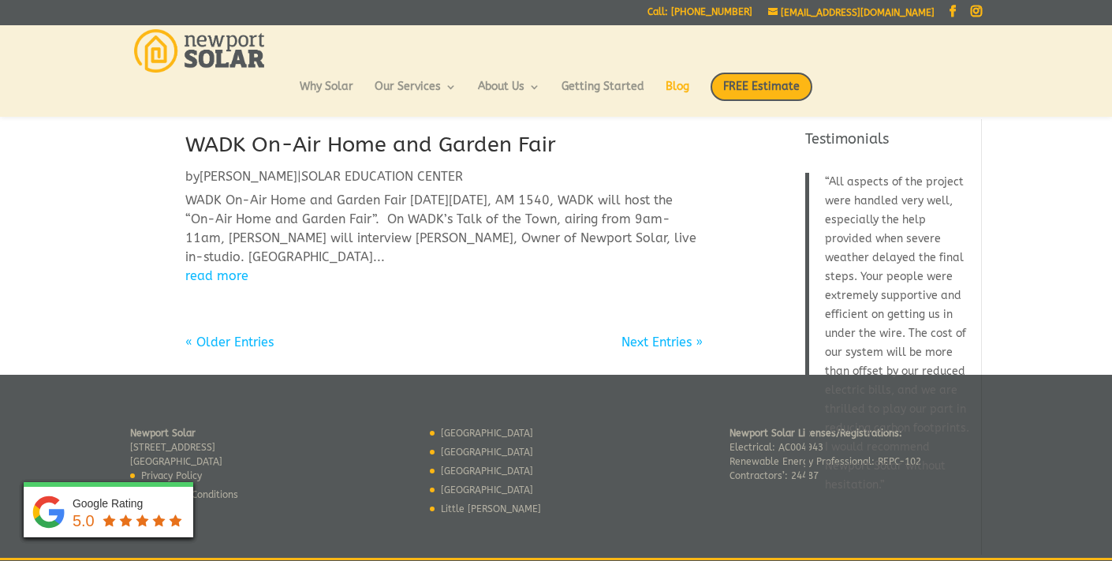
click at [228, 334] on link "« Older Entries" at bounding box center [229, 341] width 88 height 15
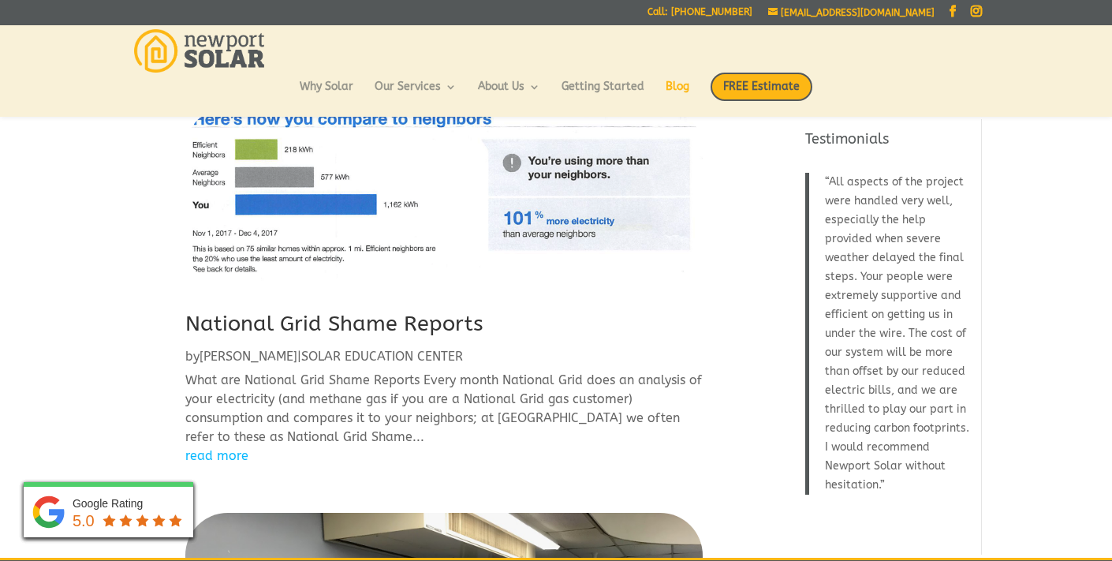
scroll to position [535, 0]
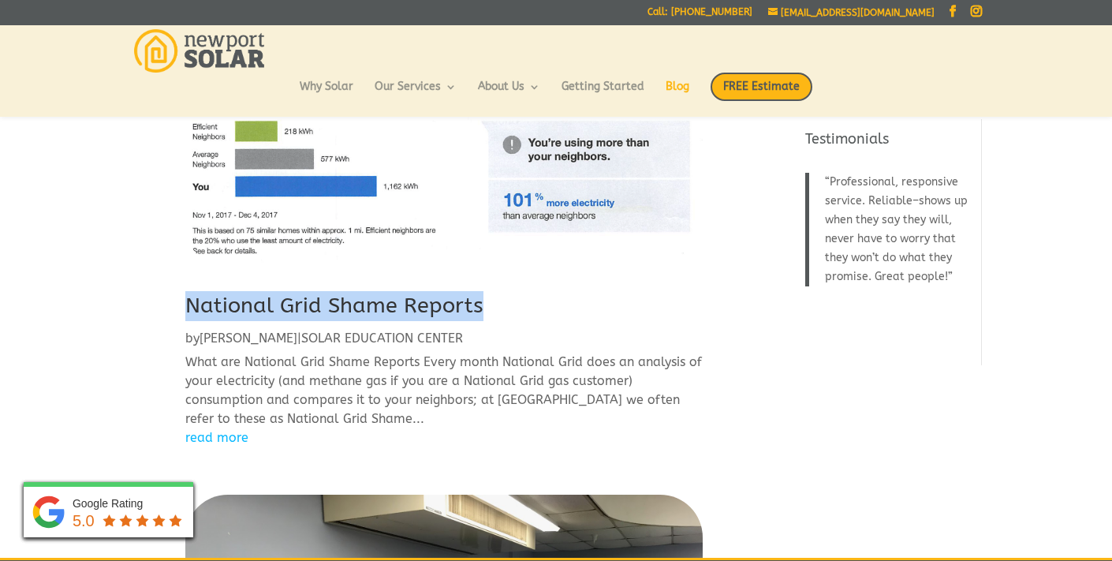
drag, startPoint x: 482, startPoint y: 303, endPoint x: 159, endPoint y: 293, distance: 322.8
click at [159, 293] on div "RI Renewable Energy Growth Program – 2018 Update by Eric | Policy , SOLAR EDUCA…" at bounding box center [443, 557] width 627 height 1921
copy link "National Grid Shame Reports"
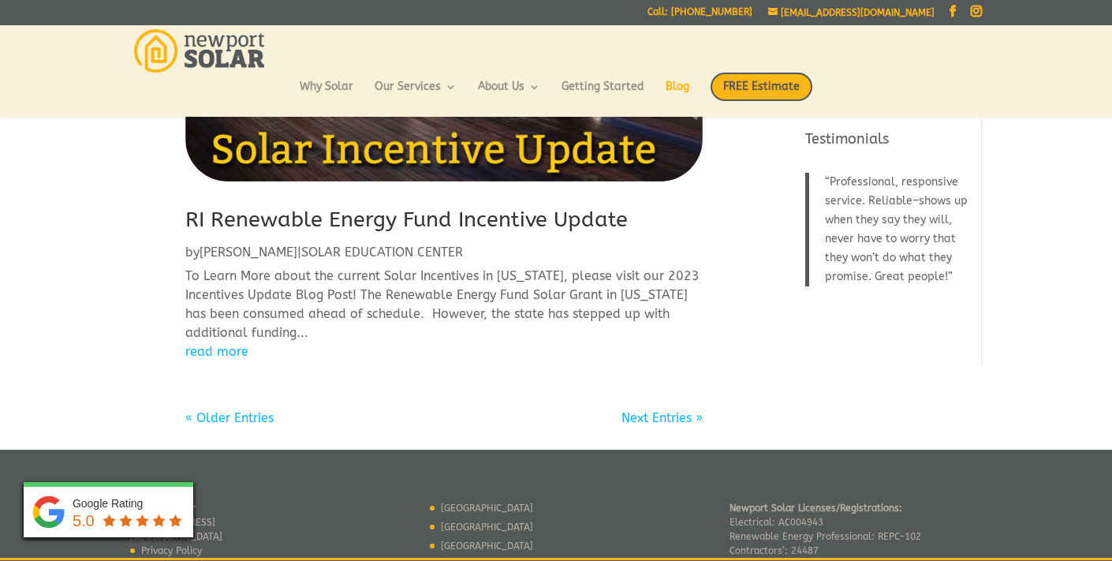
scroll to position [1623, 0]
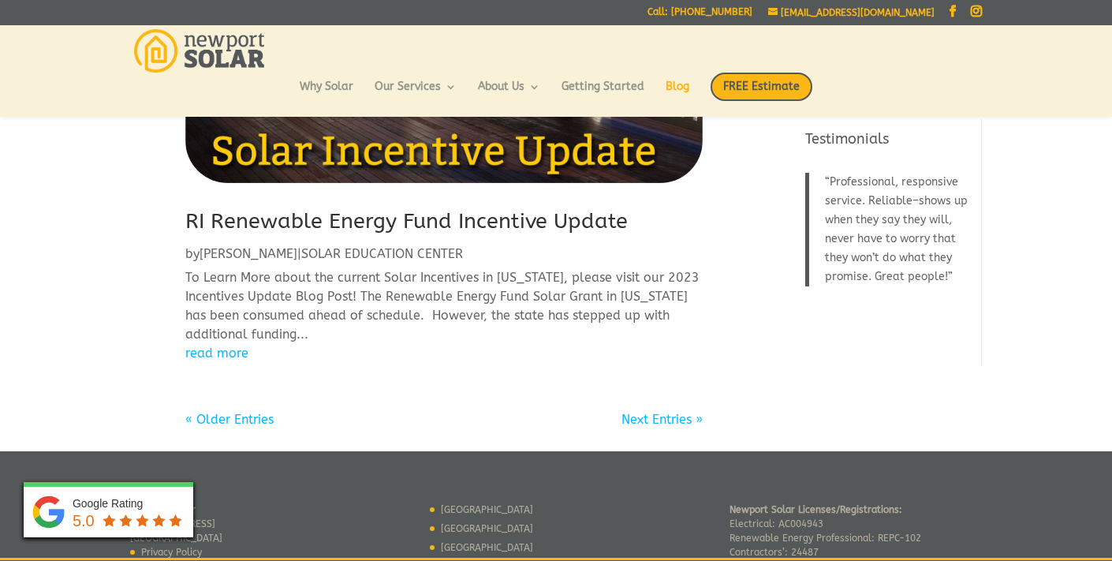
click at [227, 413] on link "« Older Entries" at bounding box center [229, 419] width 88 height 15
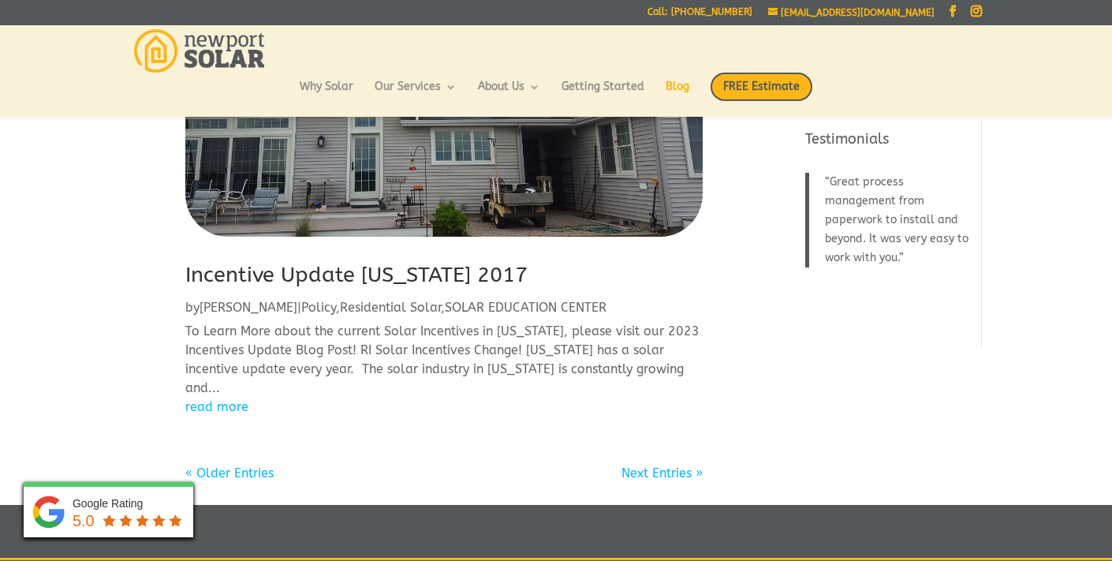
scroll to position [1802, 0]
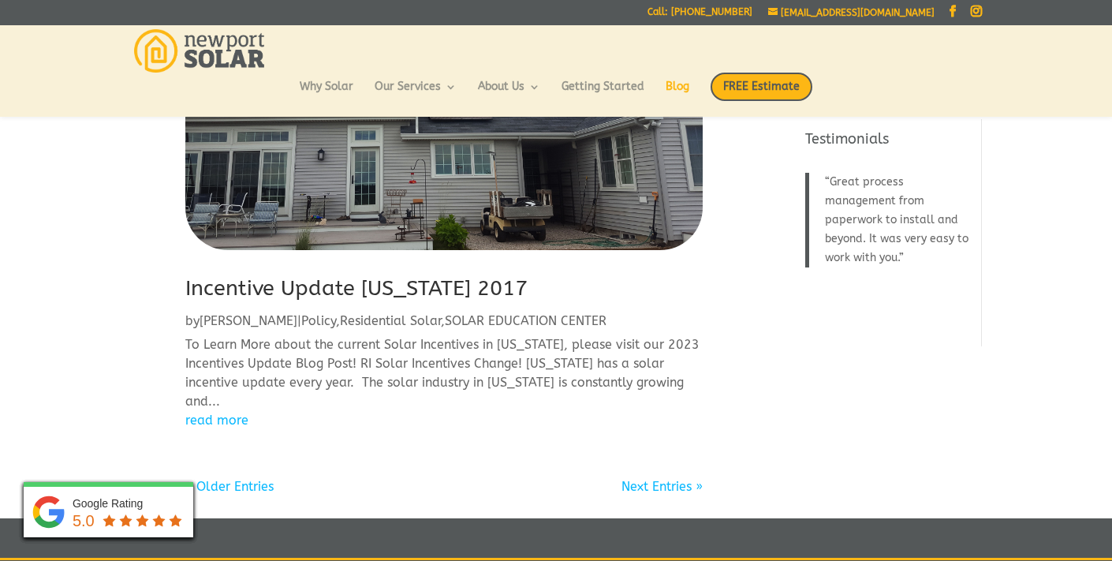
click at [247, 483] on link "« Older Entries" at bounding box center [229, 486] width 88 height 15
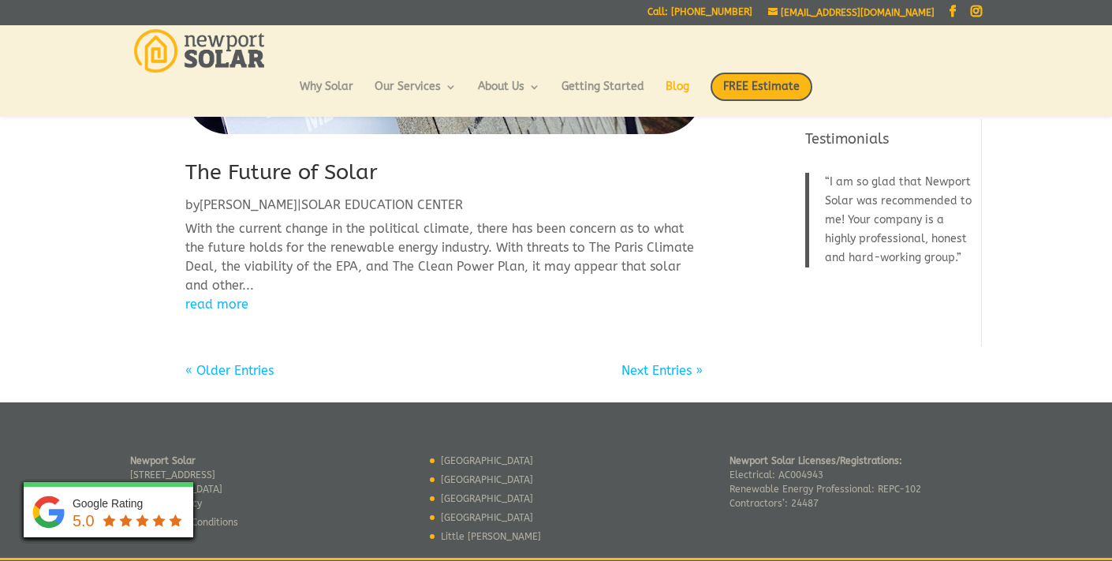
scroll to position [1741, 0]
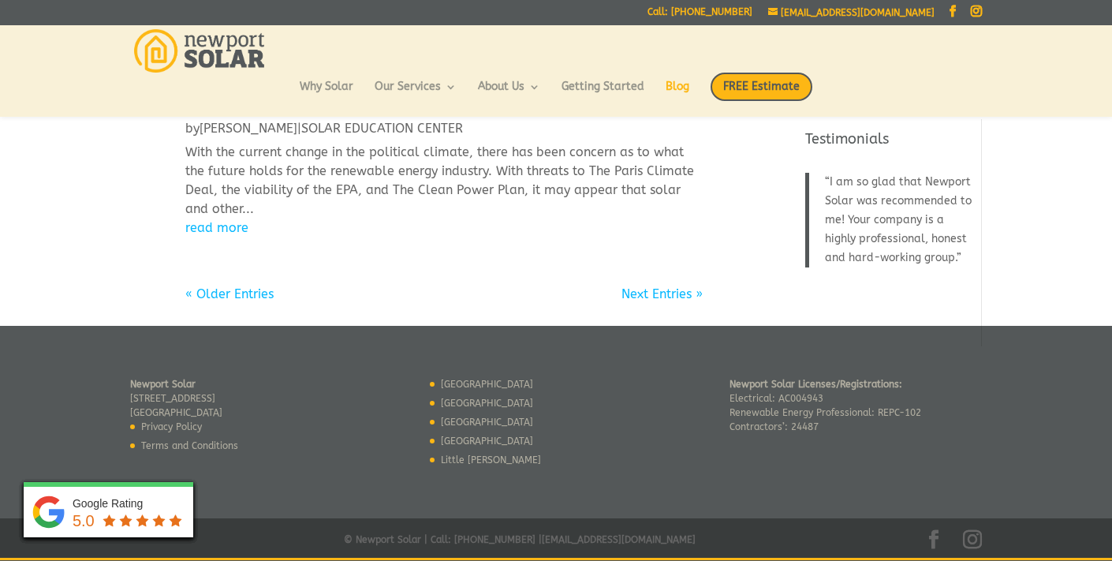
click at [249, 294] on link "« Older Entries" at bounding box center [229, 293] width 88 height 15
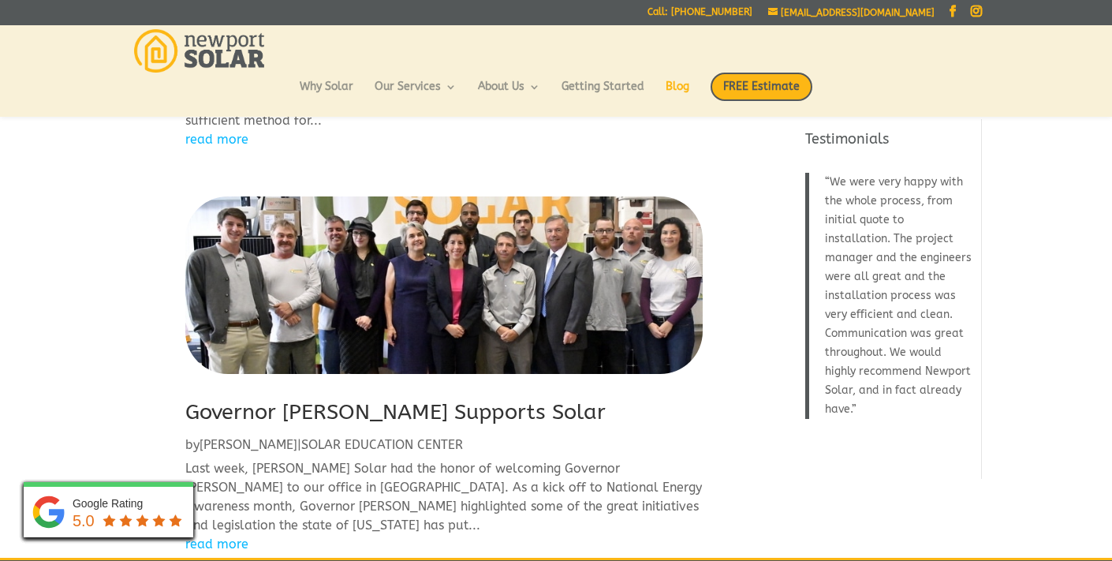
scroll to position [768, 0]
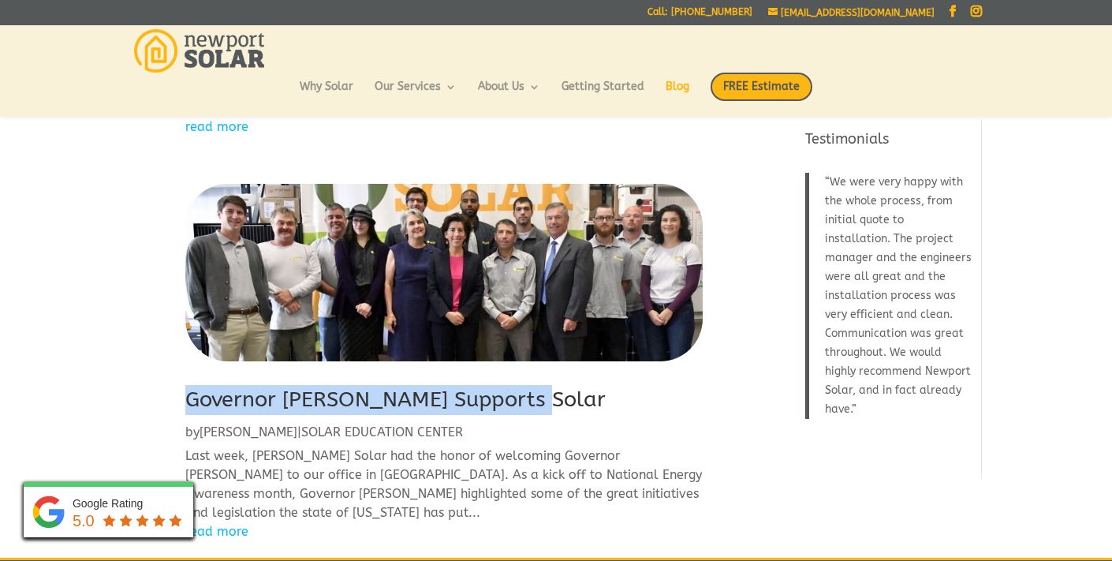
drag, startPoint x: 547, startPoint y: 400, endPoint x: 189, endPoint y: 407, distance: 357.4
click at [189, 407] on h2 "Governor Raimondo Supports Solar" at bounding box center [443, 404] width 517 height 38
copy link "Governor Raimondo Supports Solar"
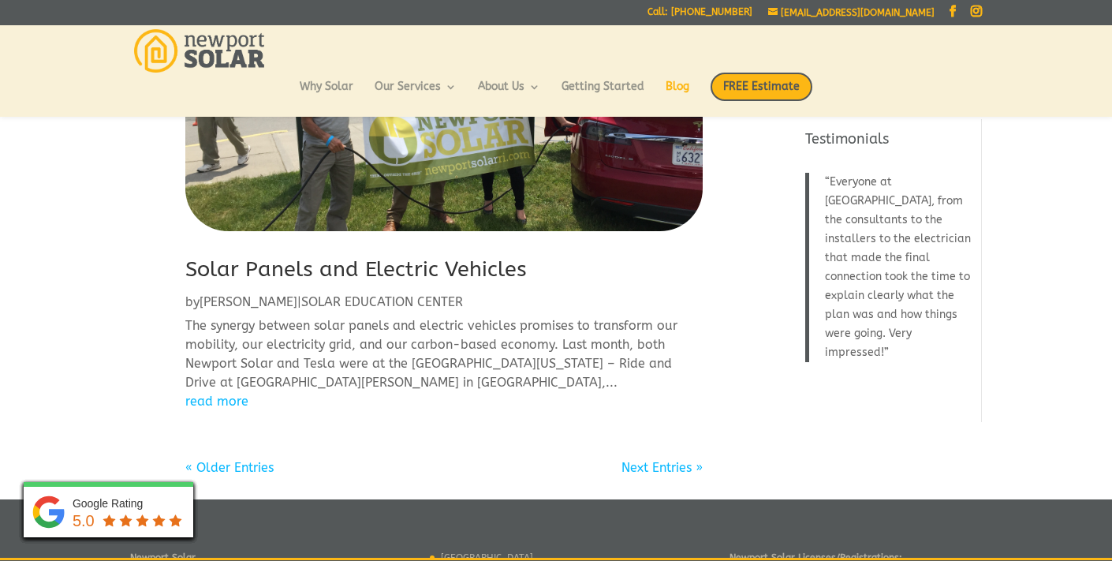
scroll to position [1409, 0]
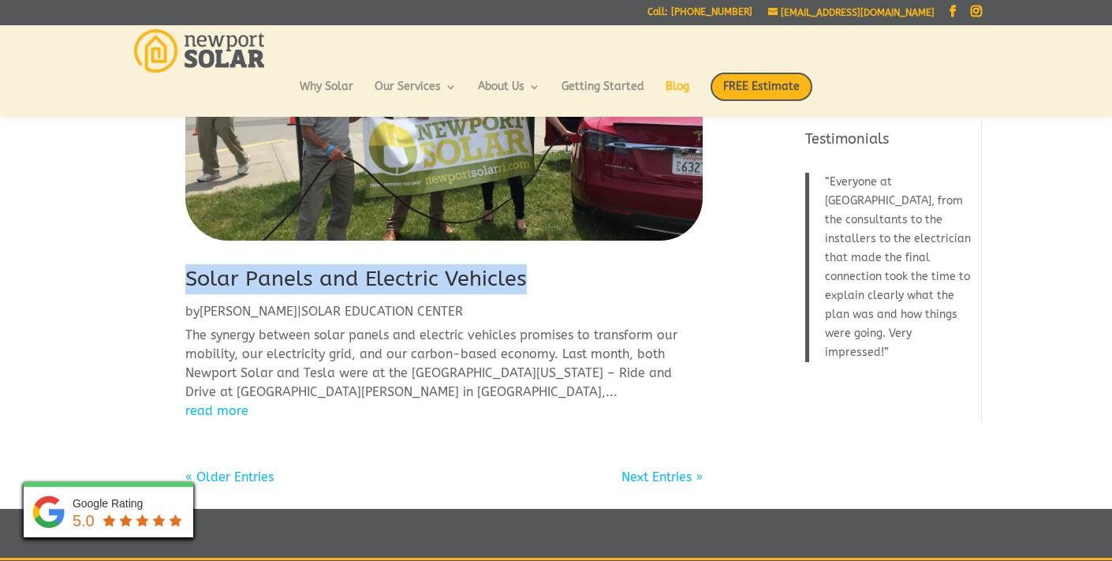
drag, startPoint x: 528, startPoint y: 278, endPoint x: 183, endPoint y: 285, distance: 345.5
copy link "Solar Panels and Electric Vehicles"
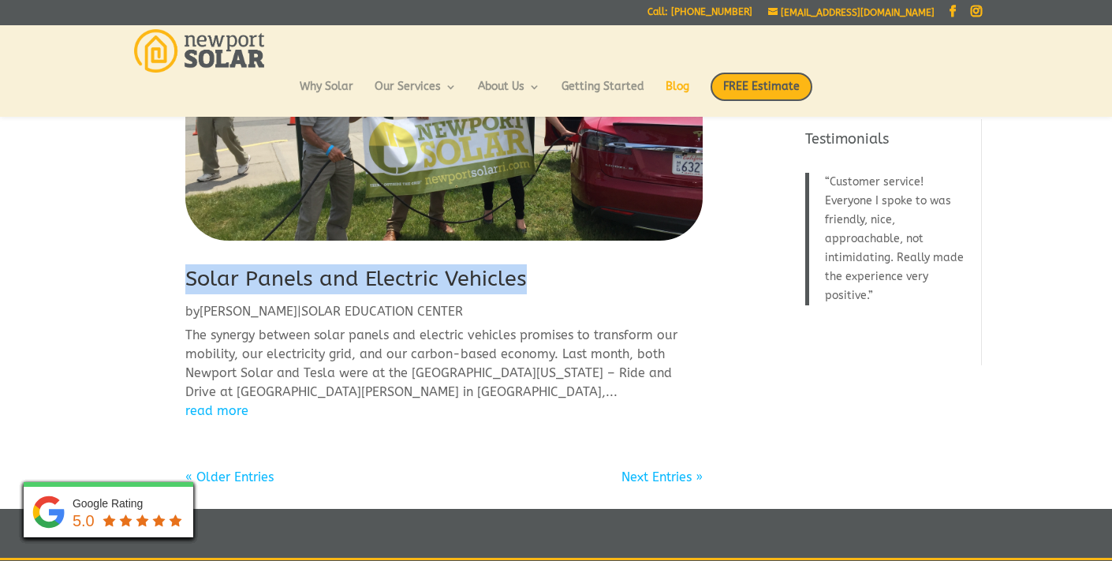
click at [256, 483] on link "« Older Entries" at bounding box center [229, 476] width 88 height 15
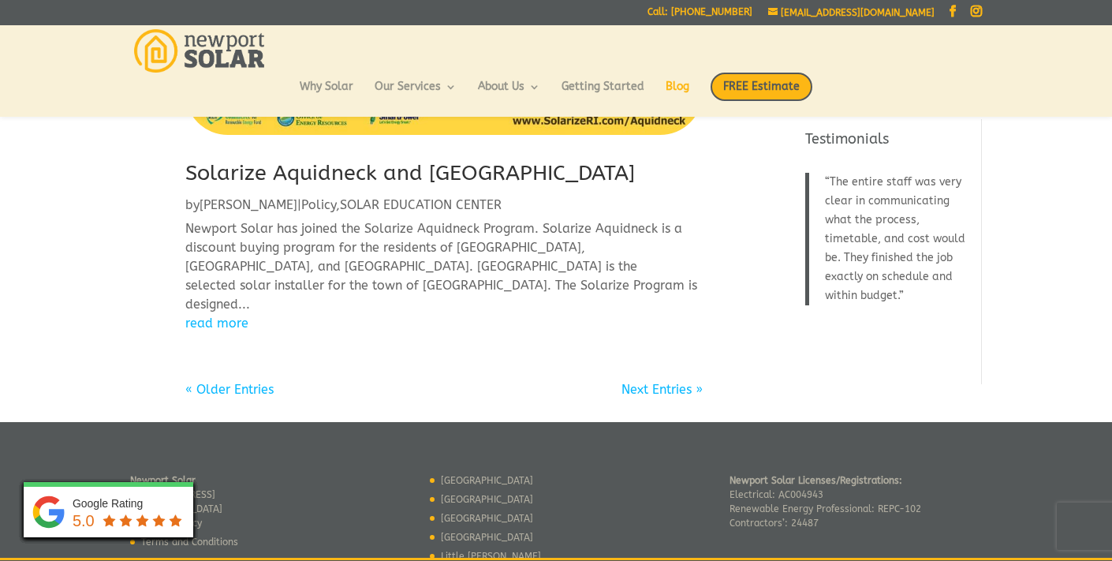
scroll to position [1983, 0]
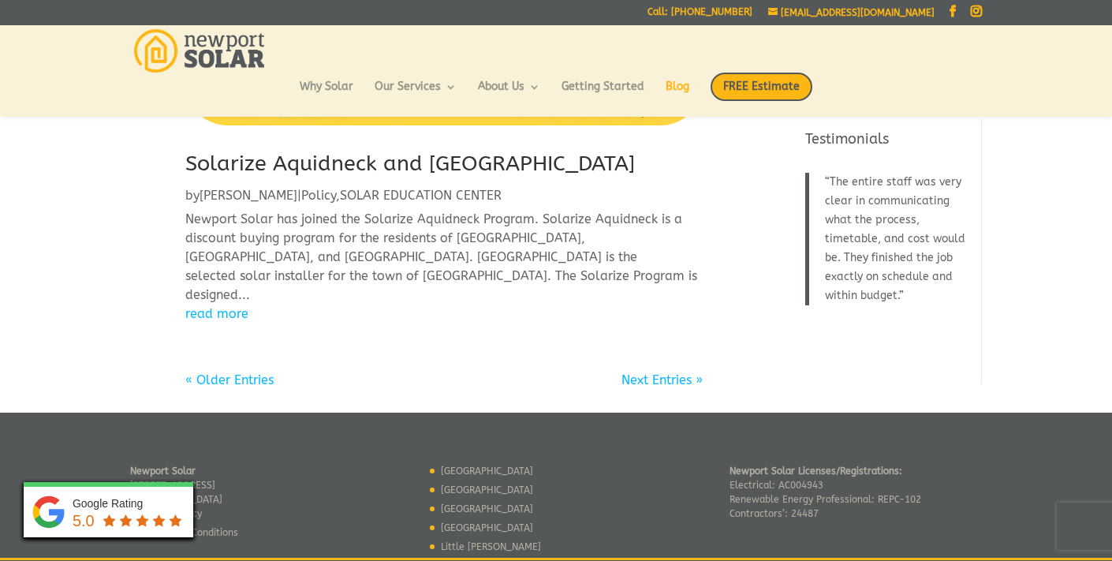
click at [243, 372] on link "« Older Entries" at bounding box center [229, 379] width 88 height 15
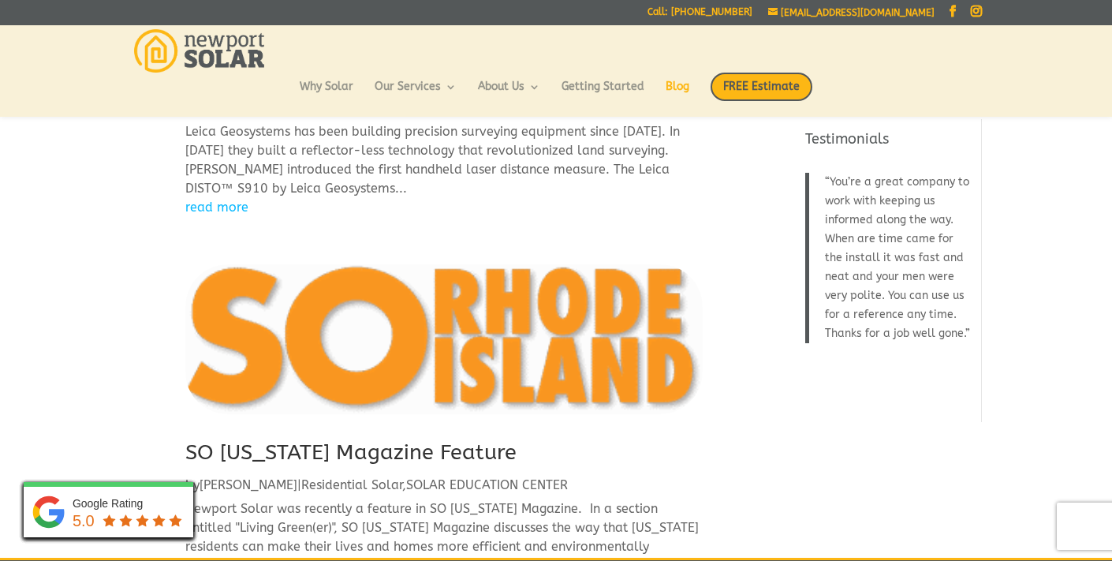
scroll to position [1557, 0]
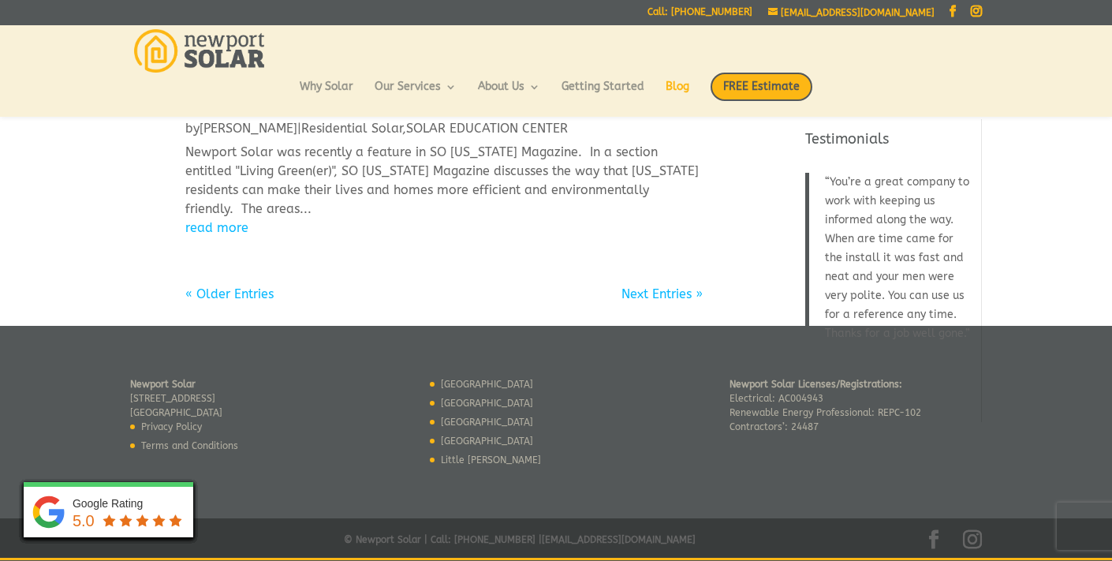
click at [656, 294] on link "Next Entries »" at bounding box center [662, 293] width 81 height 15
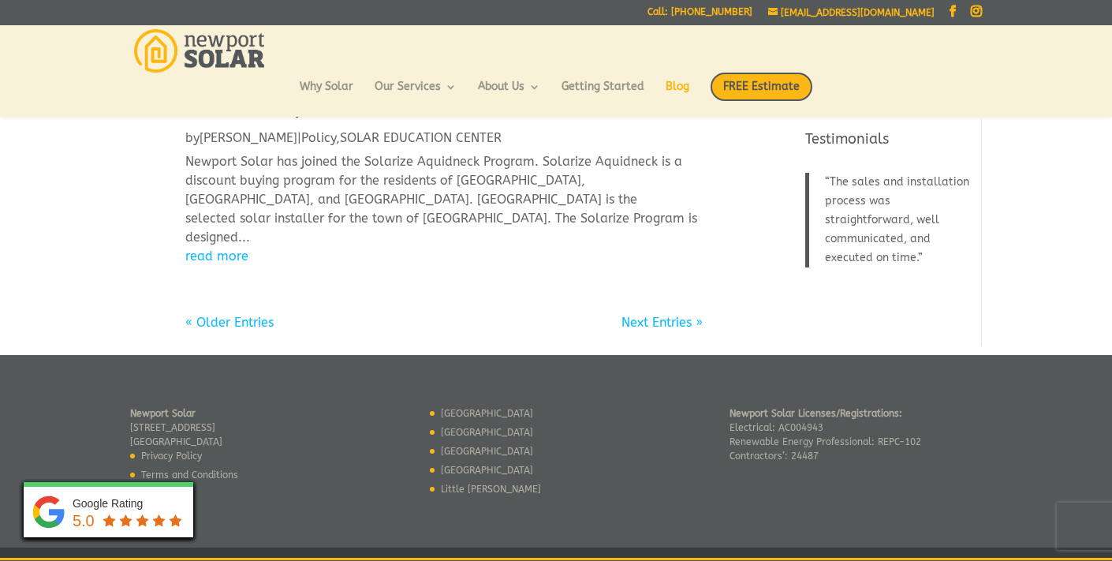
scroll to position [2050, 0]
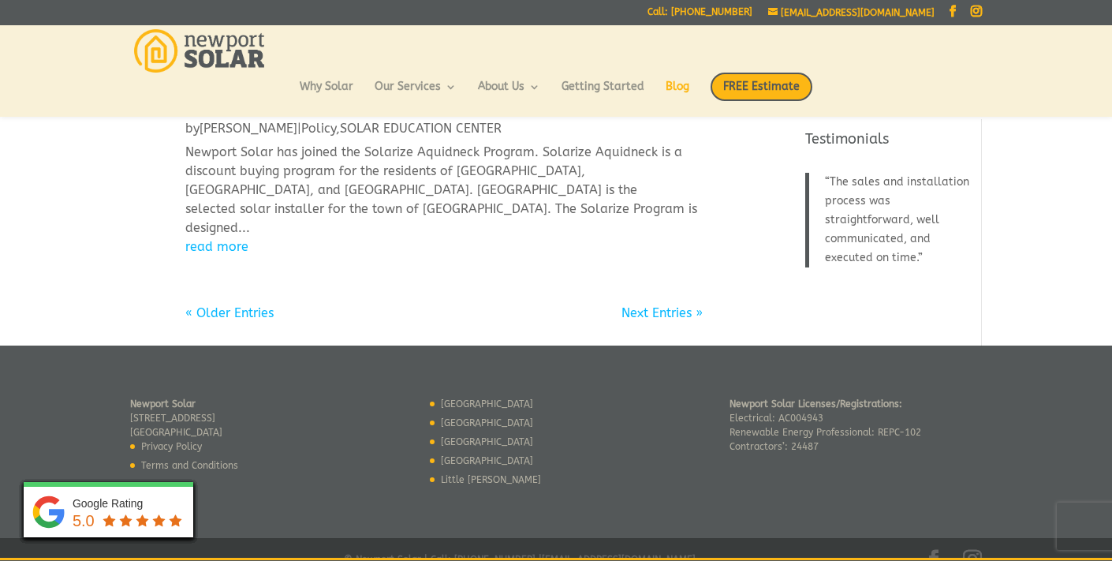
click at [254, 305] on link "« Older Entries" at bounding box center [229, 312] width 88 height 15
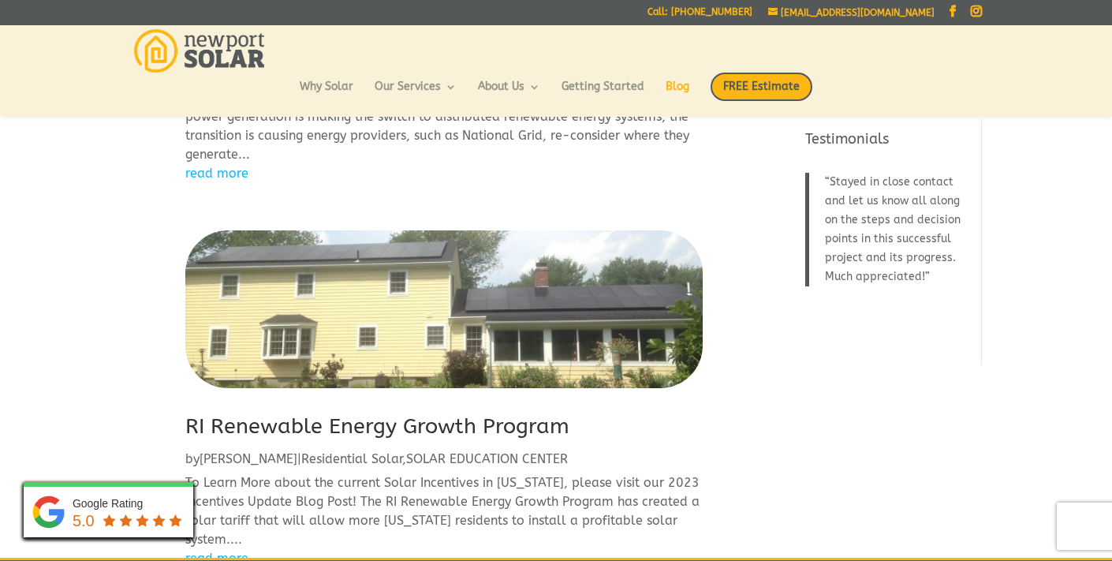
scroll to position [0, 0]
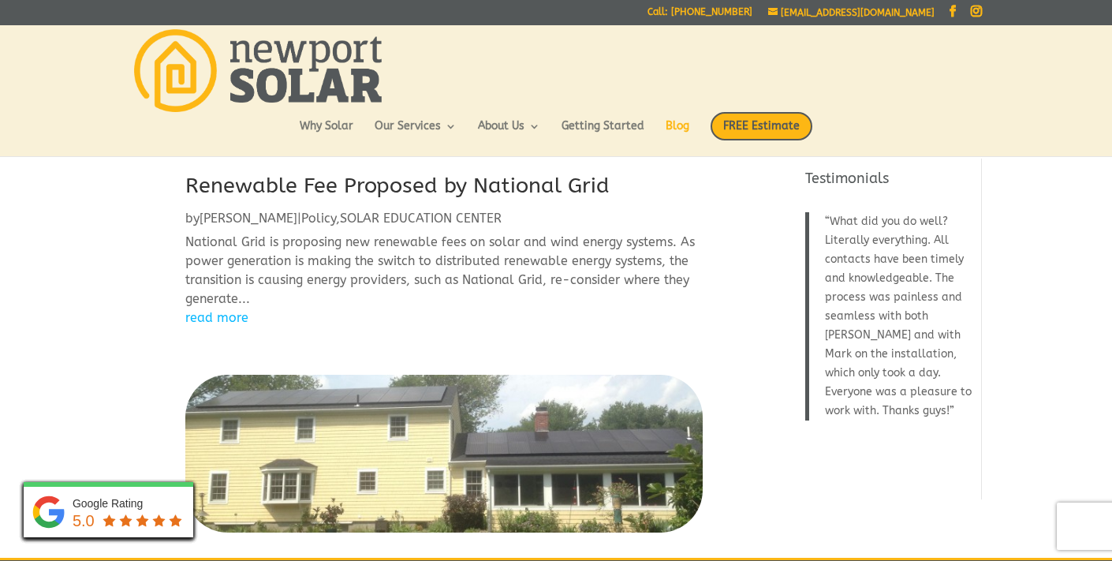
click at [335, 190] on link "Renewable Fee Proposed by National Grid" at bounding box center [397, 185] width 424 height 25
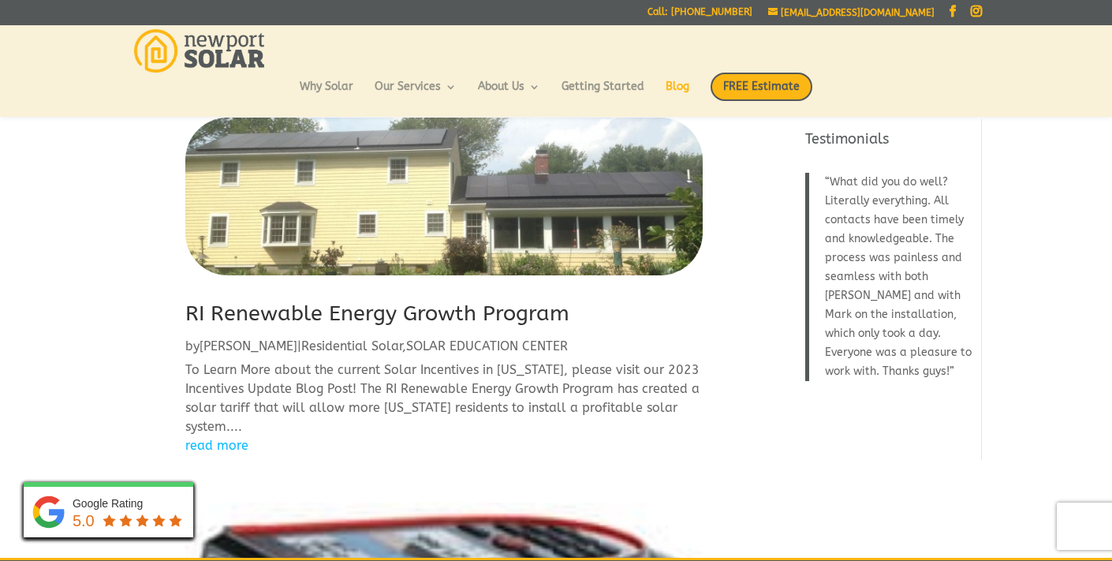
scroll to position [222, 0]
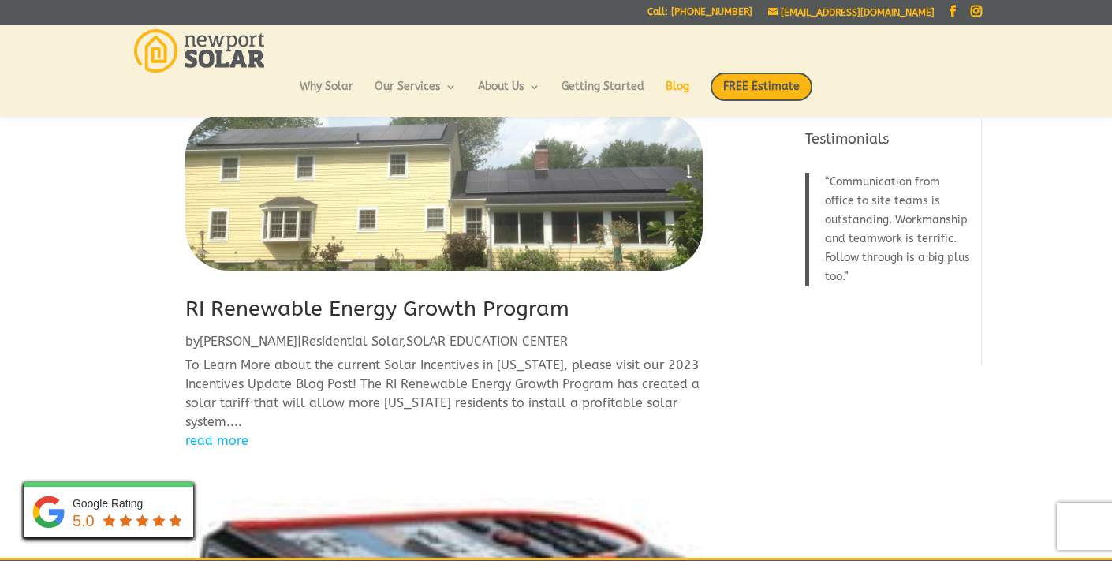
click at [393, 314] on link "RI Renewable Energy Growth Program" at bounding box center [377, 308] width 384 height 25
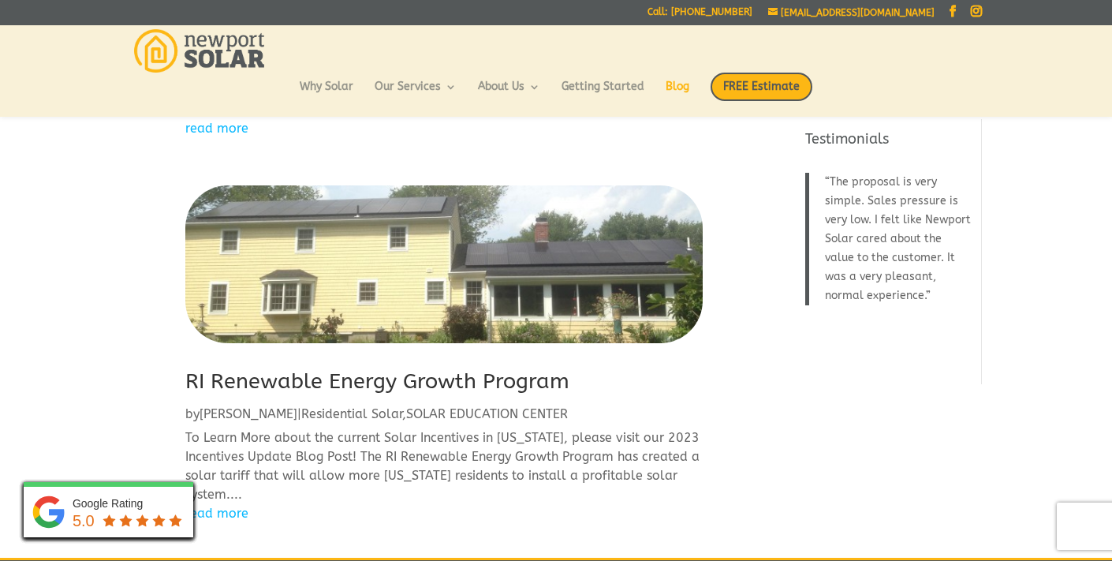
scroll to position [152, 0]
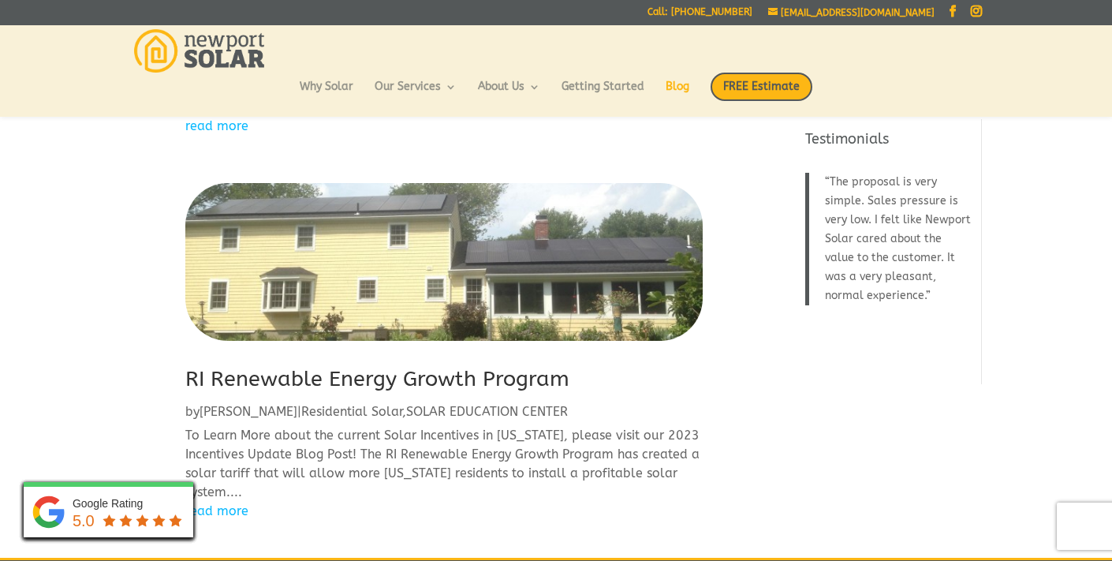
click at [409, 370] on link "RI Renewable Energy Growth Program" at bounding box center [377, 378] width 384 height 25
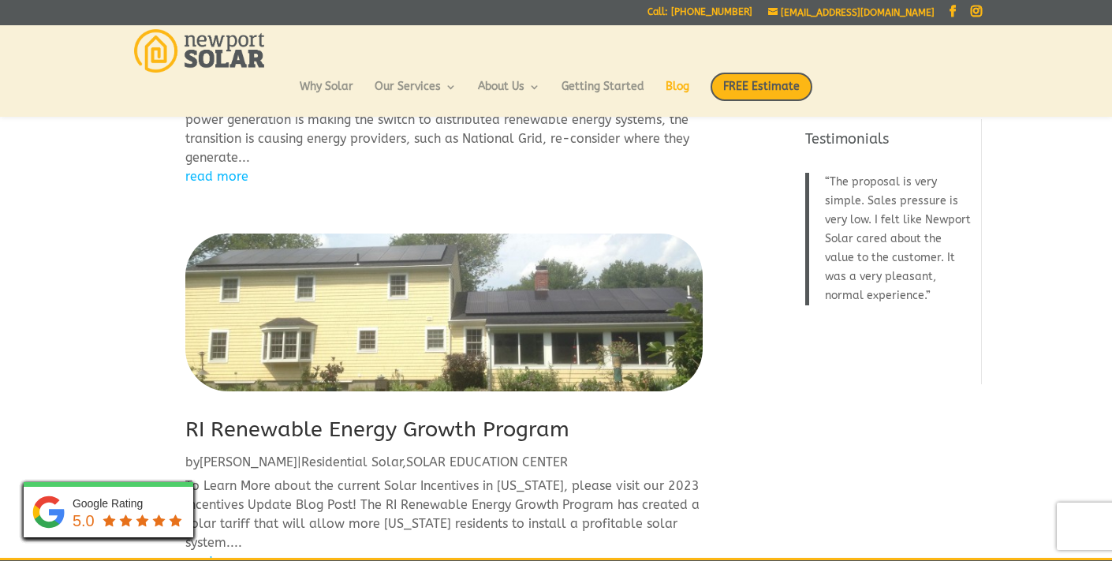
scroll to position [114, 0]
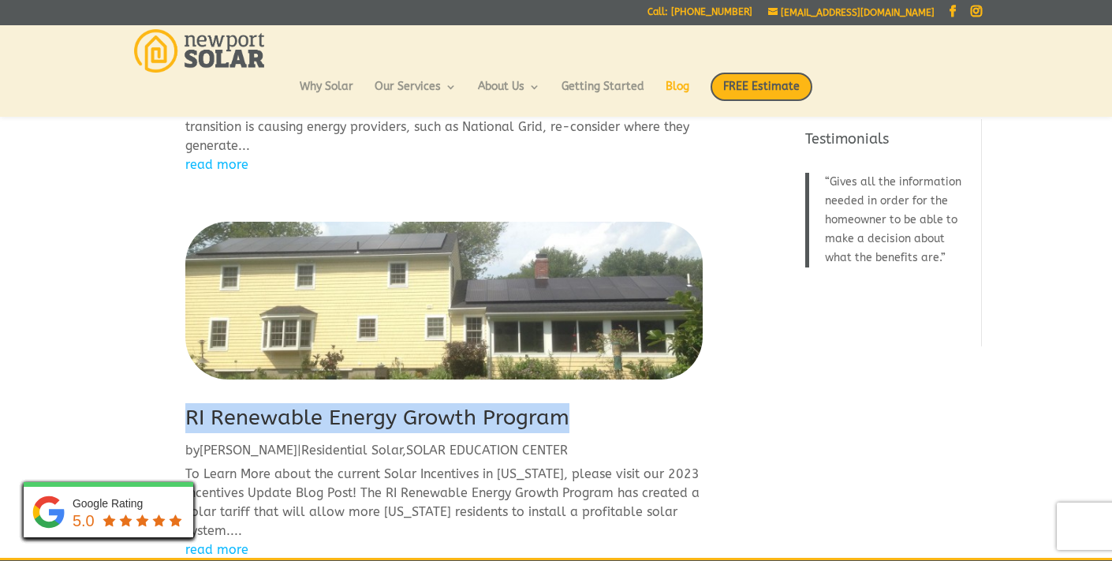
drag, startPoint x: 581, startPoint y: 423, endPoint x: 420, endPoint y: 397, distance: 163.0
click at [420, 396] on article "RI Renewable Energy Growth Program by Eric | Residential Solar , SOLAR EDUCATIO…" at bounding box center [443, 391] width 517 height 338
copy link "RI Renewable Energy Growth Program"
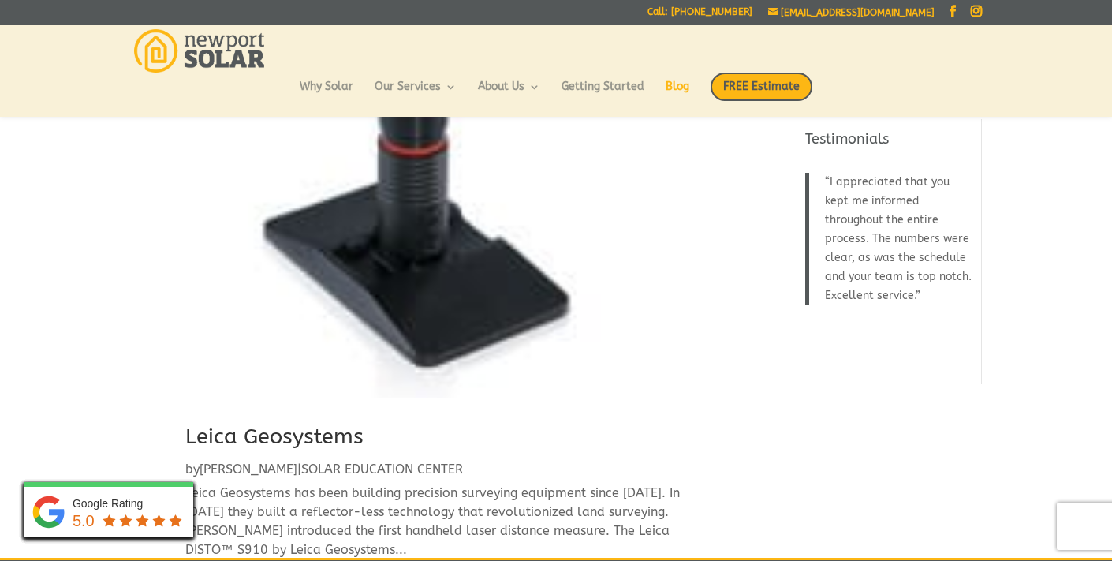
scroll to position [843, 0]
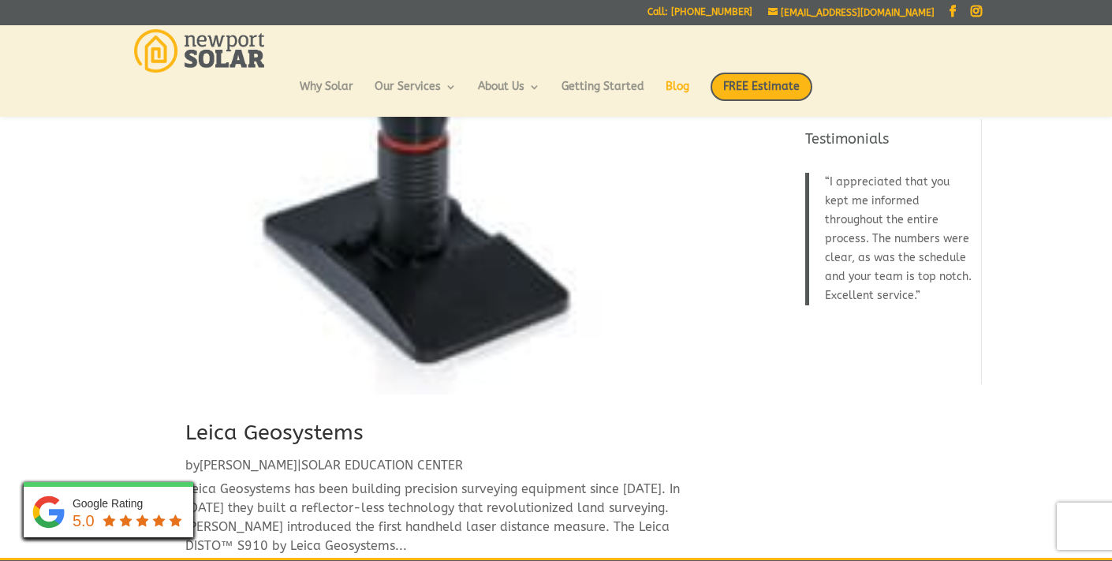
click at [309, 429] on link "Leica Geosystems" at bounding box center [274, 432] width 178 height 25
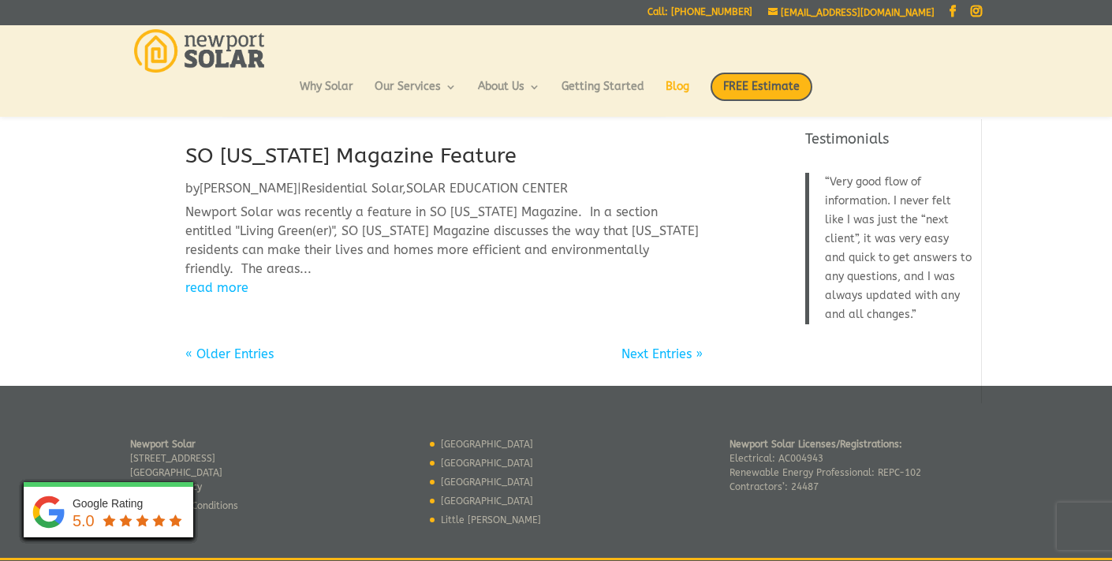
scroll to position [1557, 0]
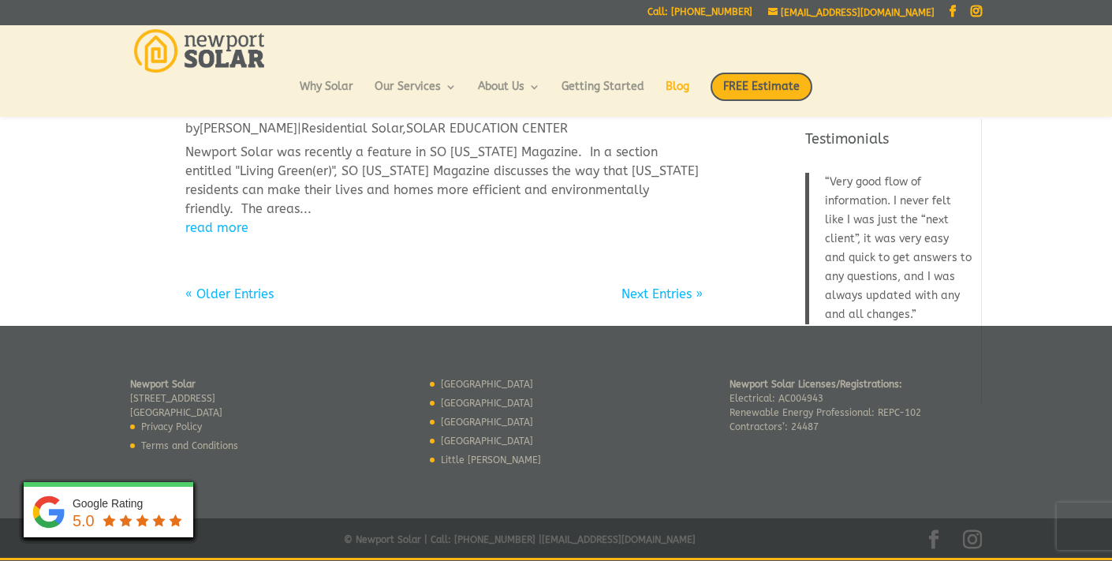
click at [243, 297] on link "« Older Entries" at bounding box center [229, 293] width 88 height 15
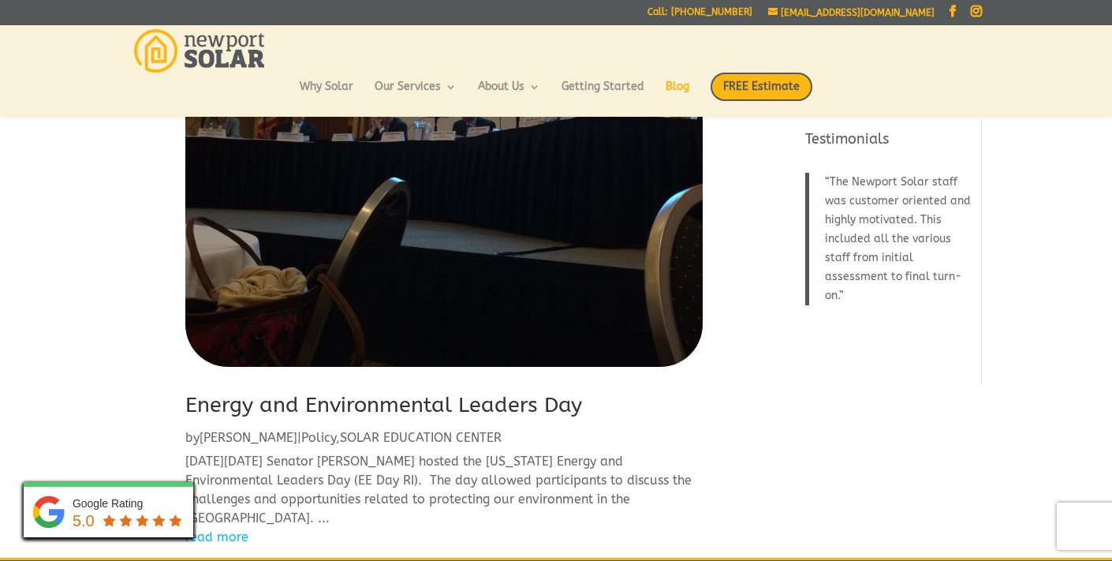
scroll to position [1433, 0]
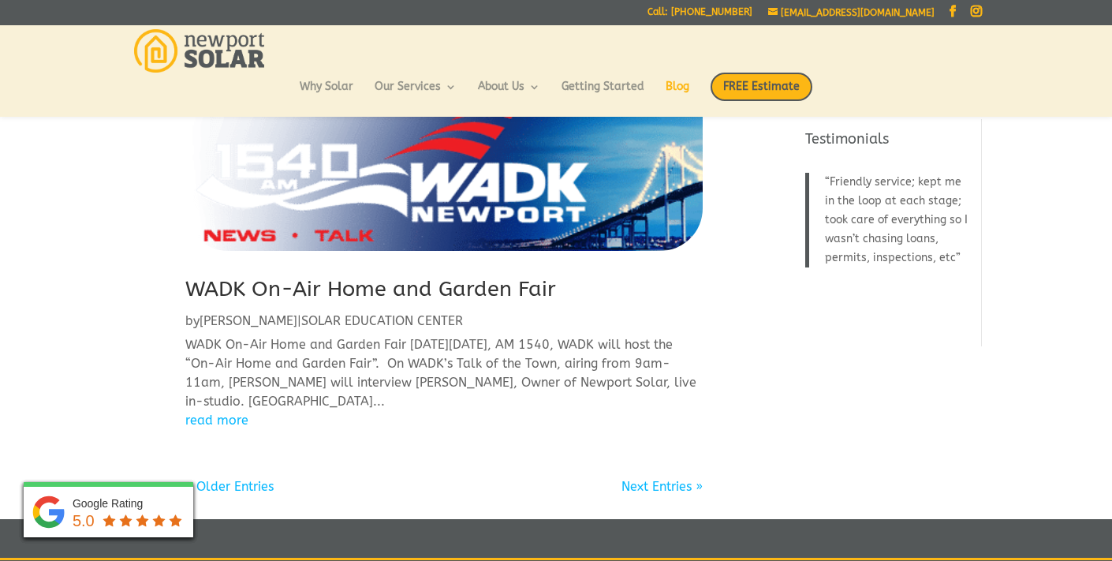
scroll to position [1567, 0]
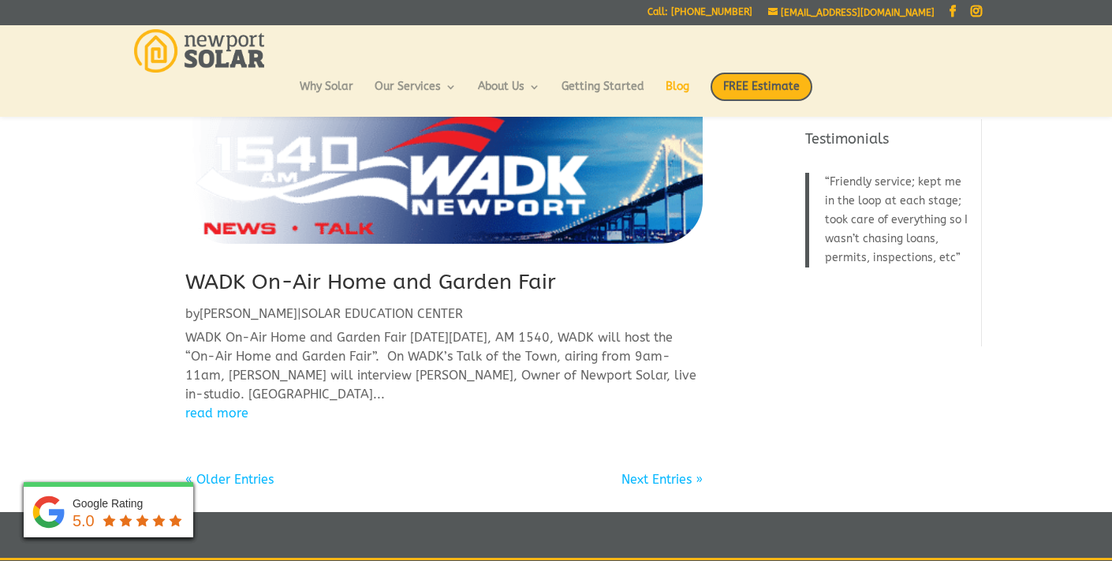
click at [241, 472] on link "« Older Entries" at bounding box center [229, 479] width 88 height 15
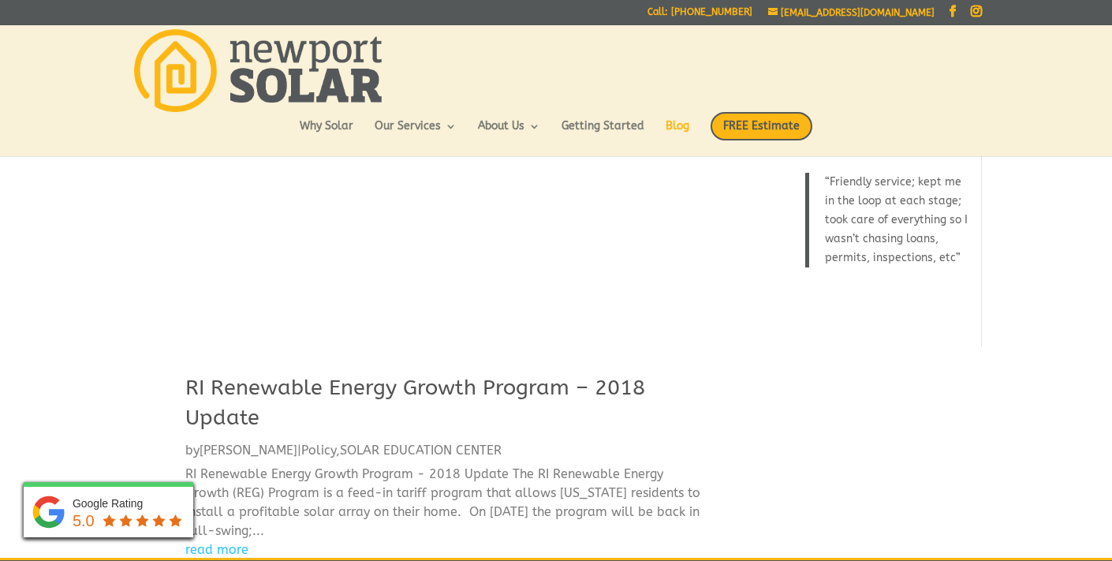
scroll to position [0, 0]
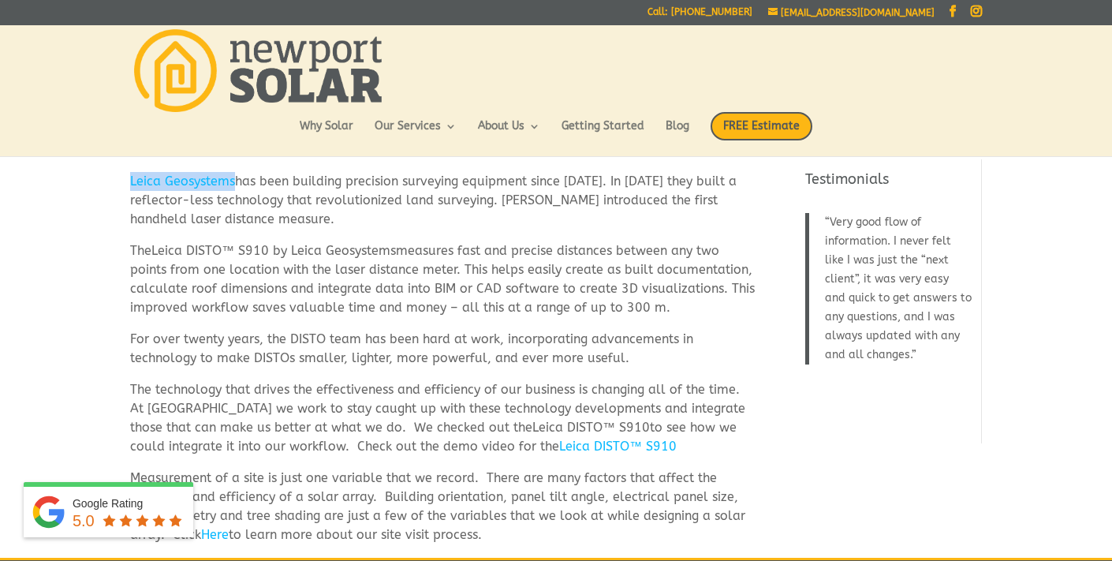
drag, startPoint x: 234, startPoint y: 180, endPoint x: 129, endPoint y: 182, distance: 104.9
click at [129, 182] on div "Leica Geosystems has been building precision surveying equipment since [DATE]. …" at bounding box center [556, 390] width 1112 height 480
copy link "Leica Geosystems"
